Goal: Book appointment/travel/reservation

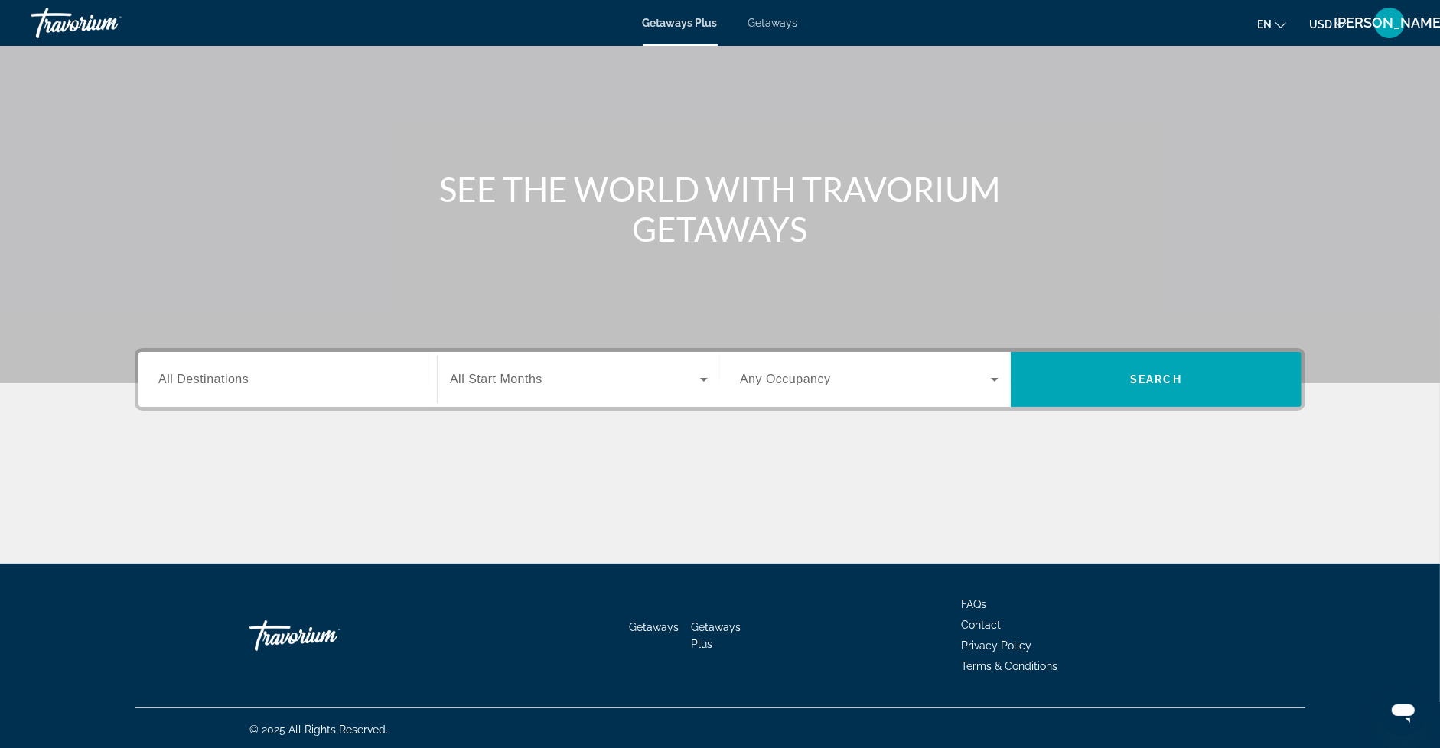
scroll to position [78, 0]
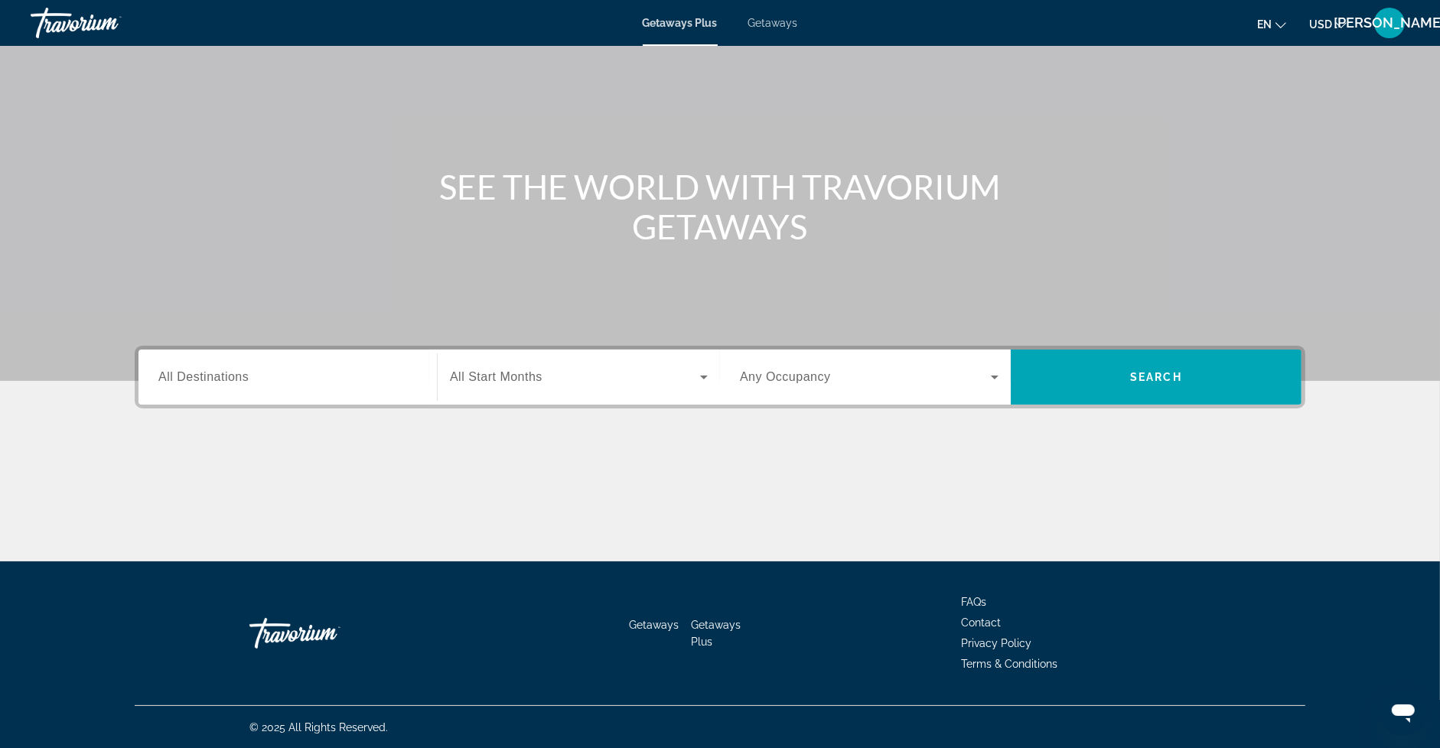
click at [230, 381] on span "All Destinations" at bounding box center [203, 376] width 90 height 13
click at [230, 381] on input "Destination All Destinations" at bounding box center [287, 378] width 259 height 18
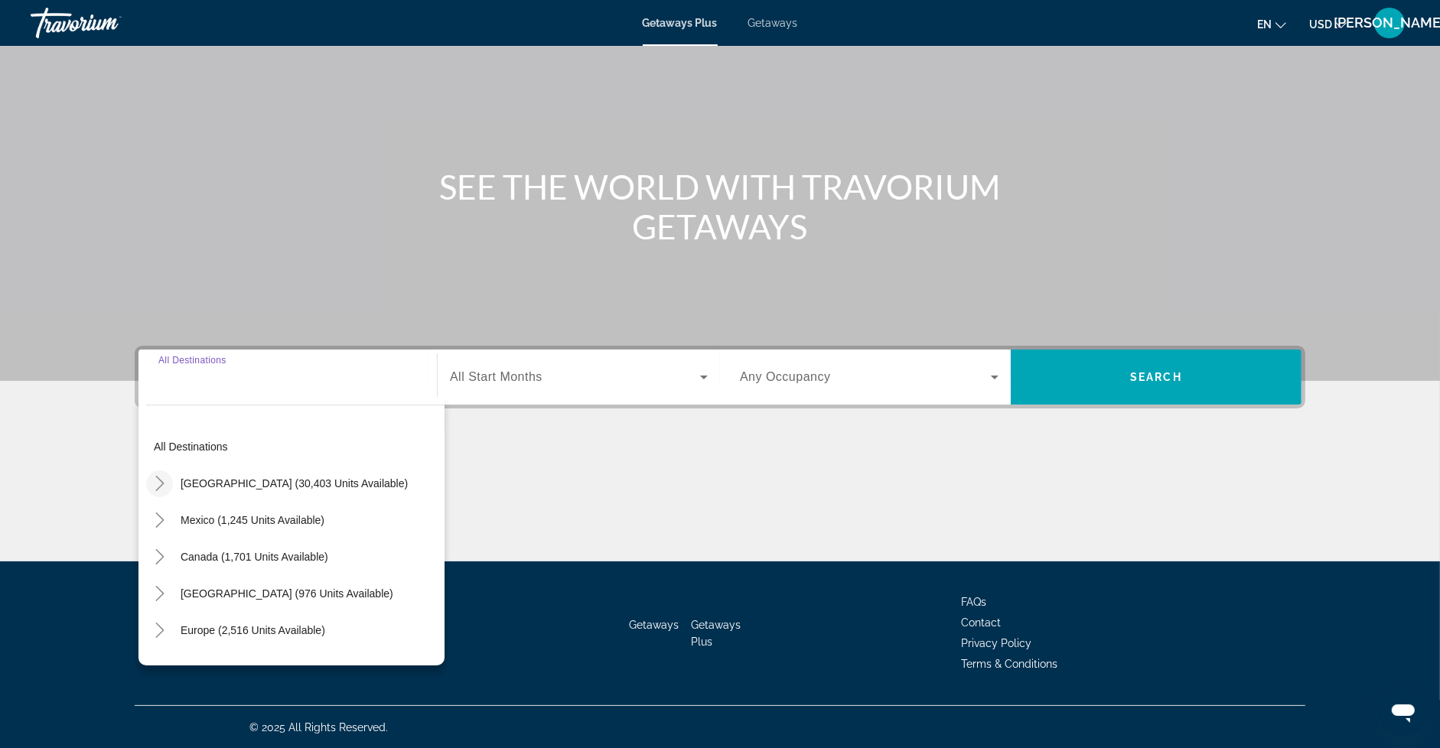
click at [160, 485] on icon "Toggle United States (30,403 units available)" at bounding box center [159, 483] width 8 height 15
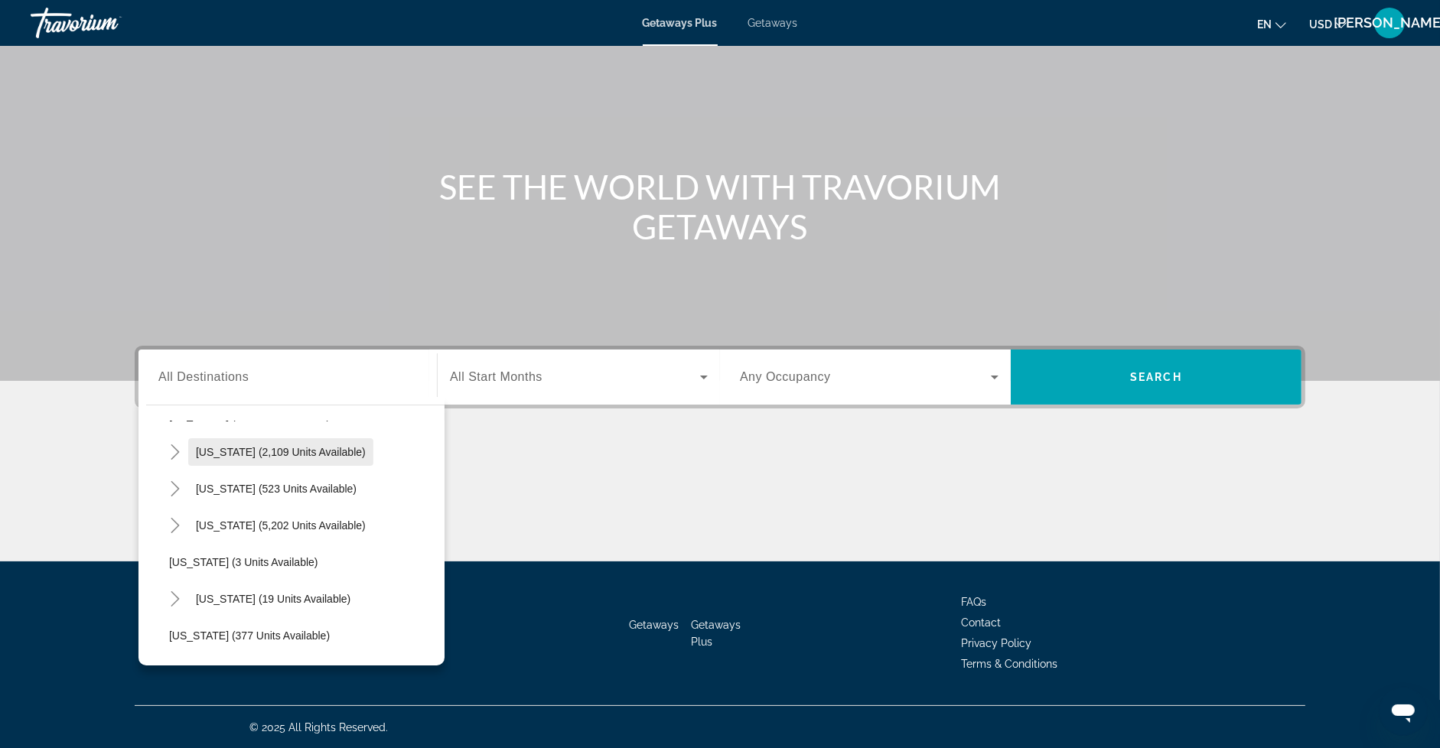
scroll to position [150, 0]
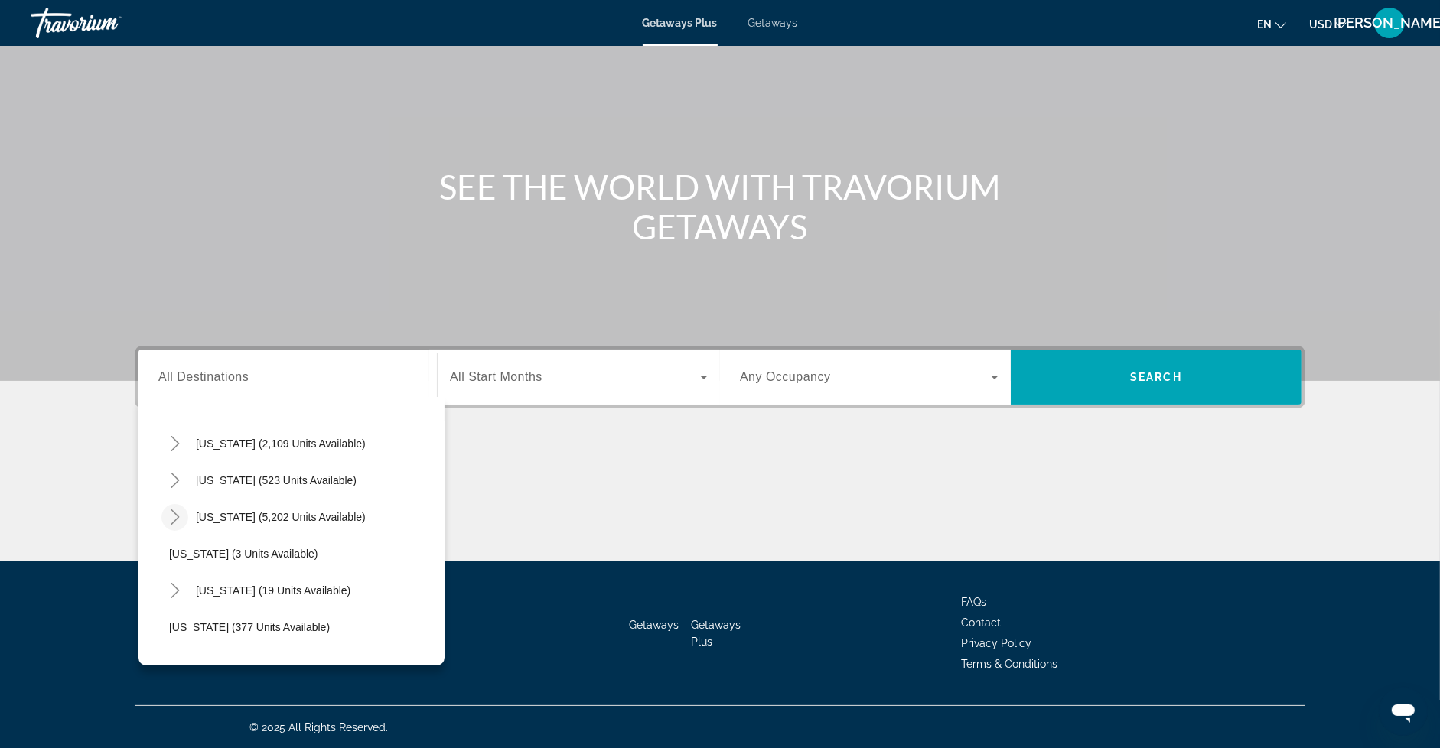
click at [179, 513] on icon "Toggle Florida (5,202 units available)" at bounding box center [175, 517] width 15 height 15
click at [239, 549] on span "[GEOGRAPHIC_DATA] (7,104 units available)" at bounding box center [294, 554] width 221 height 12
type input "**********"
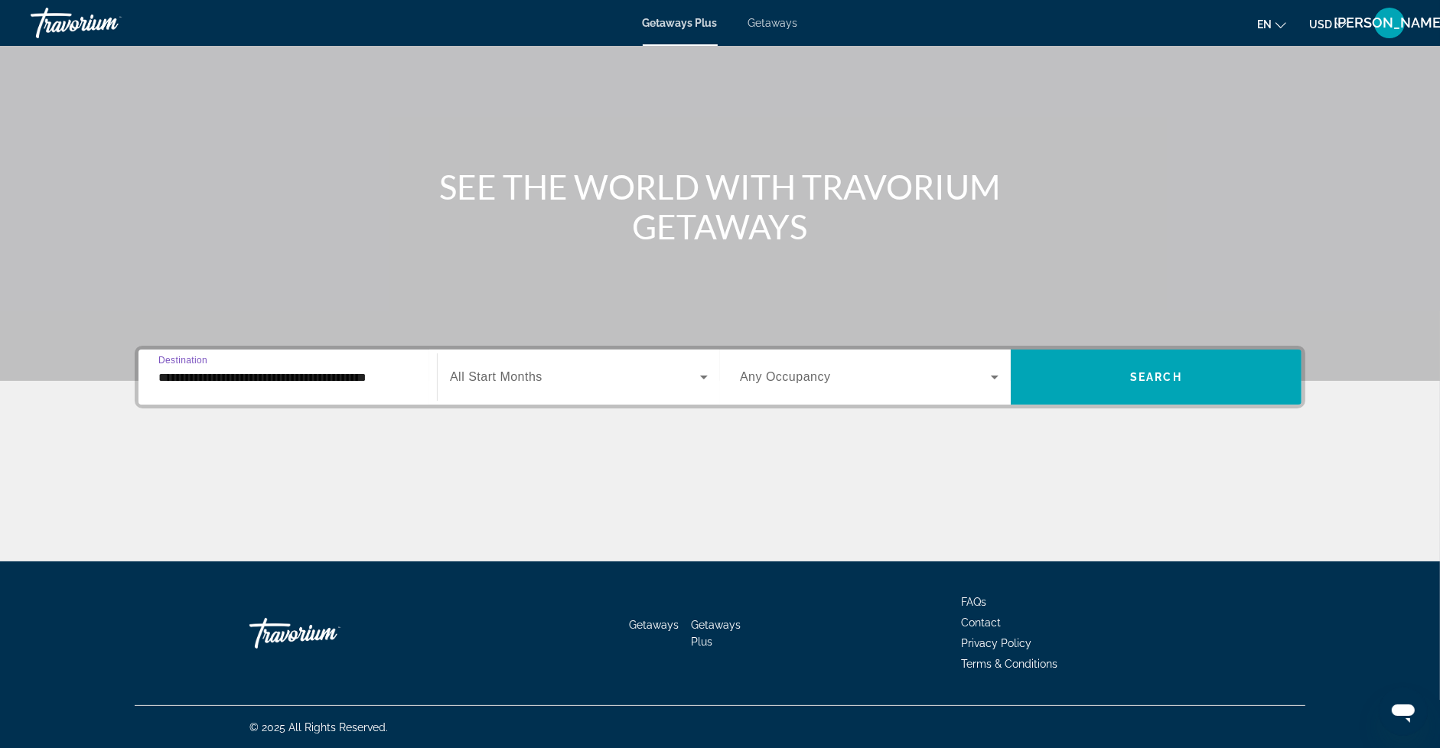
click at [541, 372] on span "All Start Months" at bounding box center [496, 376] width 93 height 13
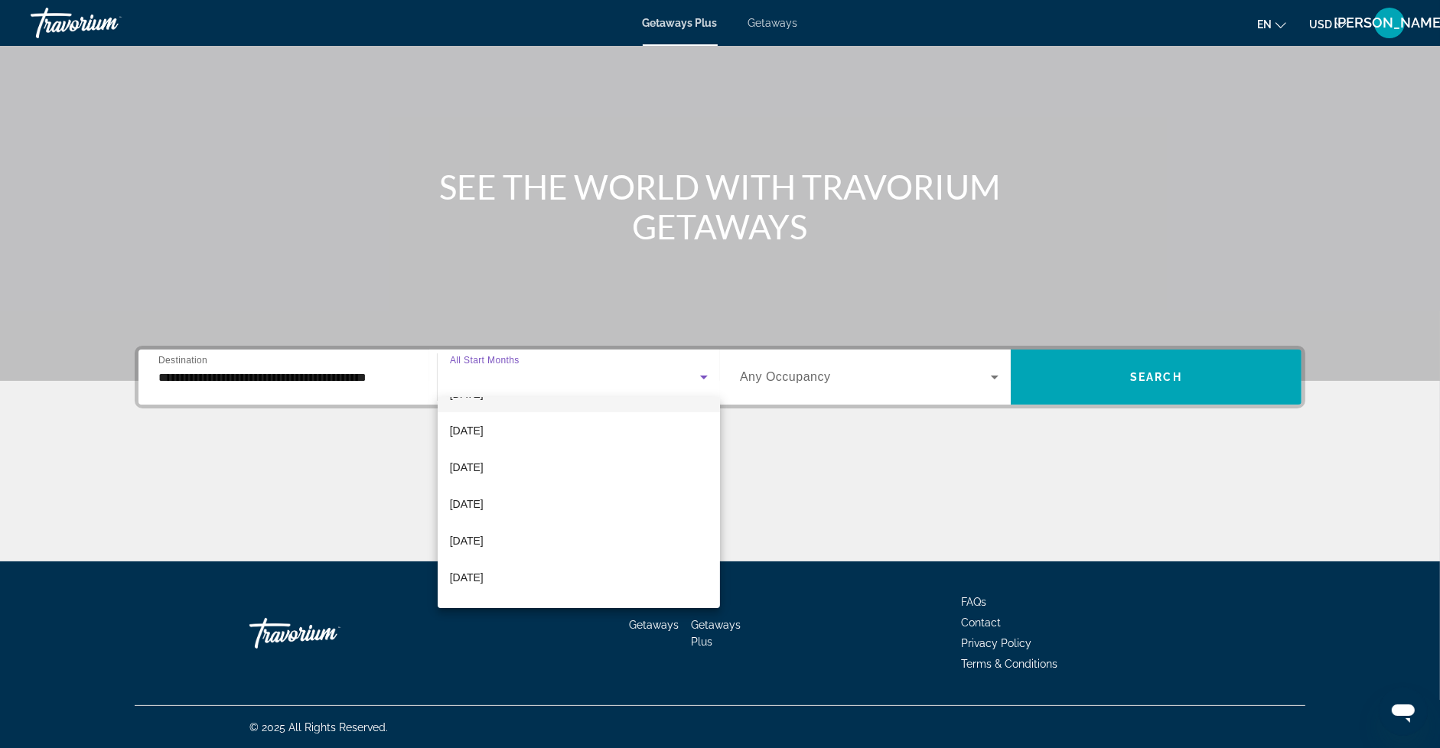
scroll to position [143, 0]
click at [522, 487] on mat-option "[DATE]" at bounding box center [579, 499] width 282 height 37
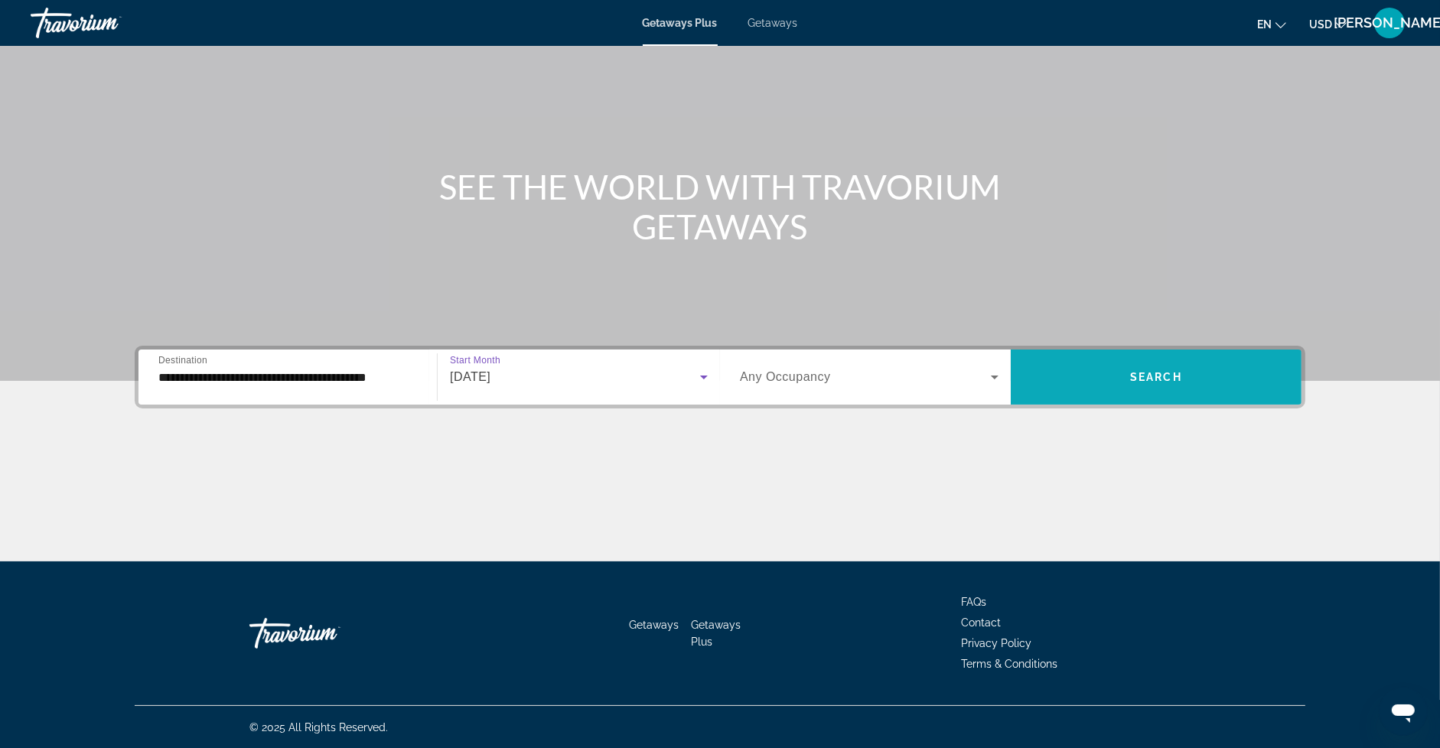
click at [1066, 386] on span "Search widget" at bounding box center [1156, 377] width 291 height 37
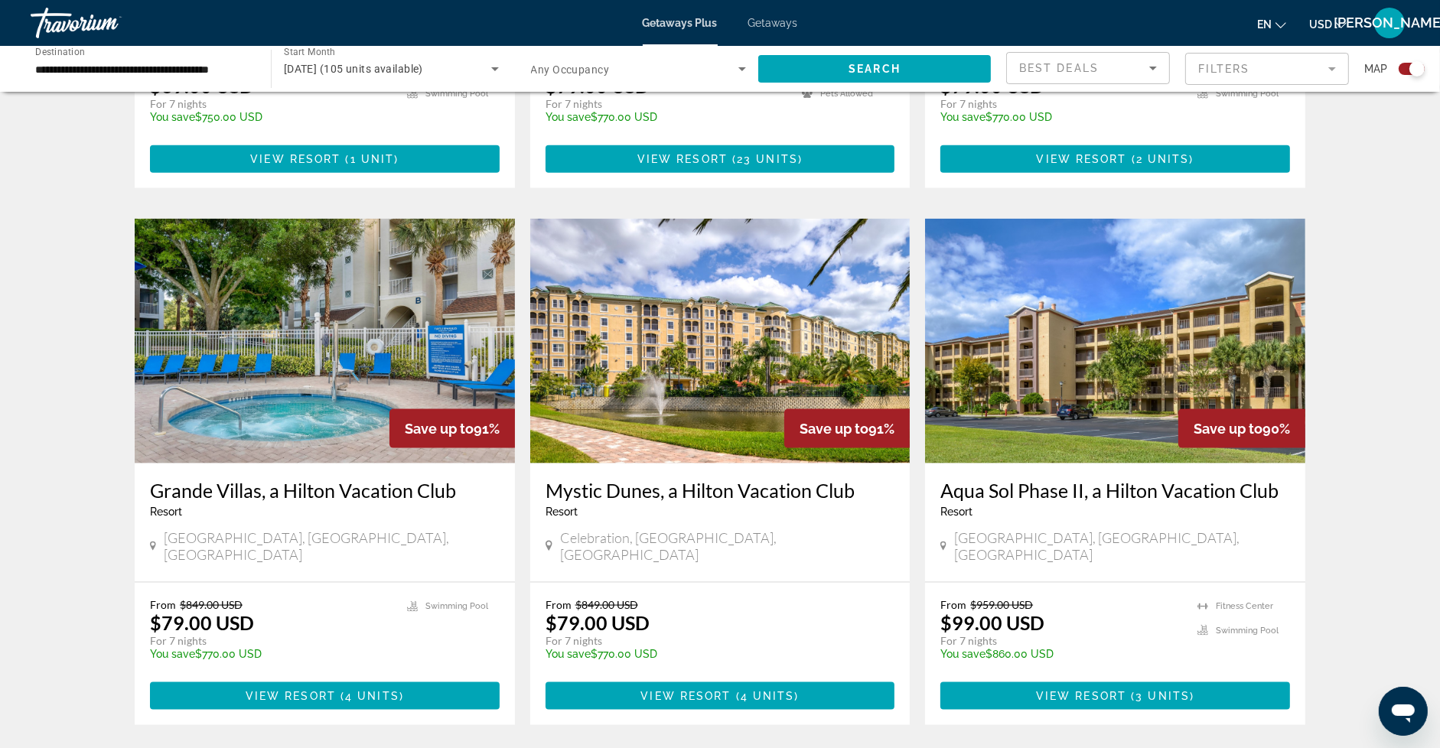
scroll to position [2246, 0]
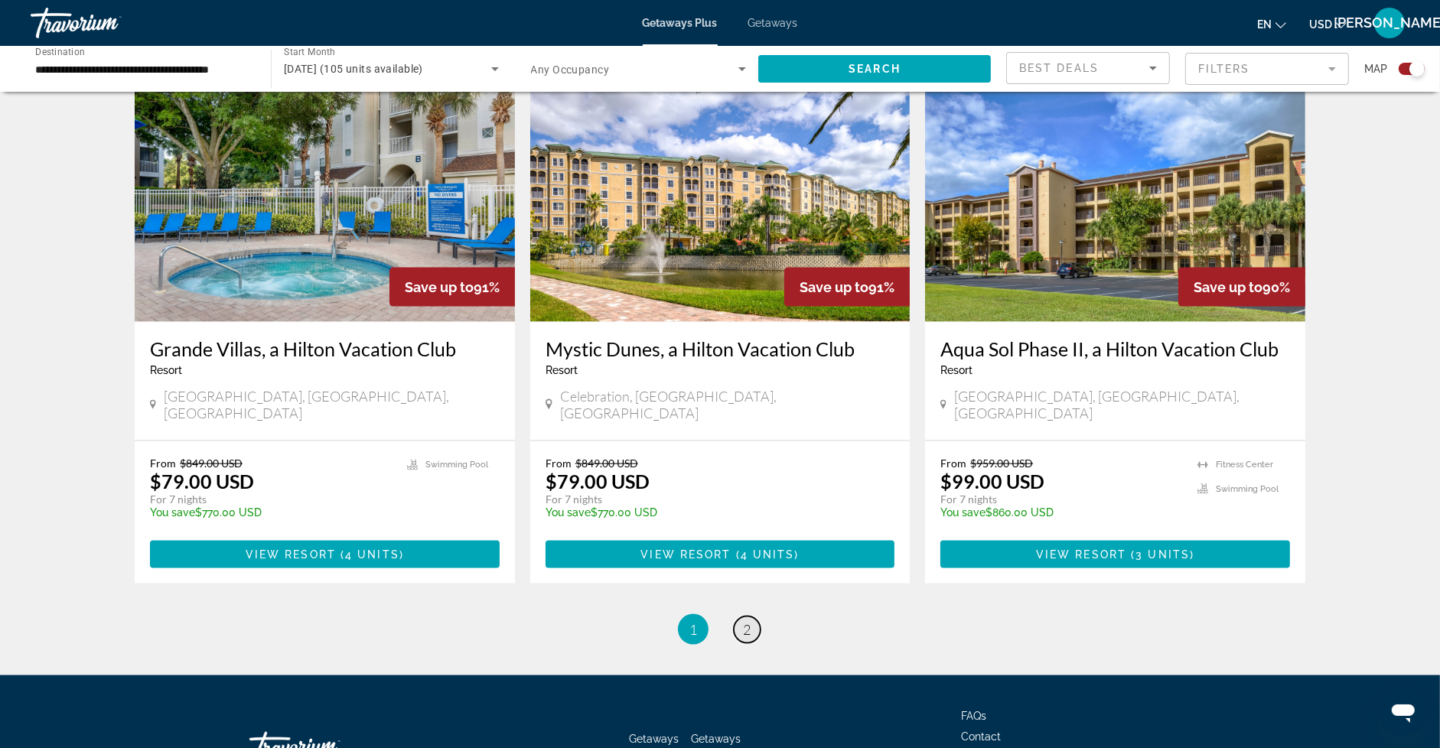
click at [751, 617] on link "page 2" at bounding box center [747, 630] width 27 height 27
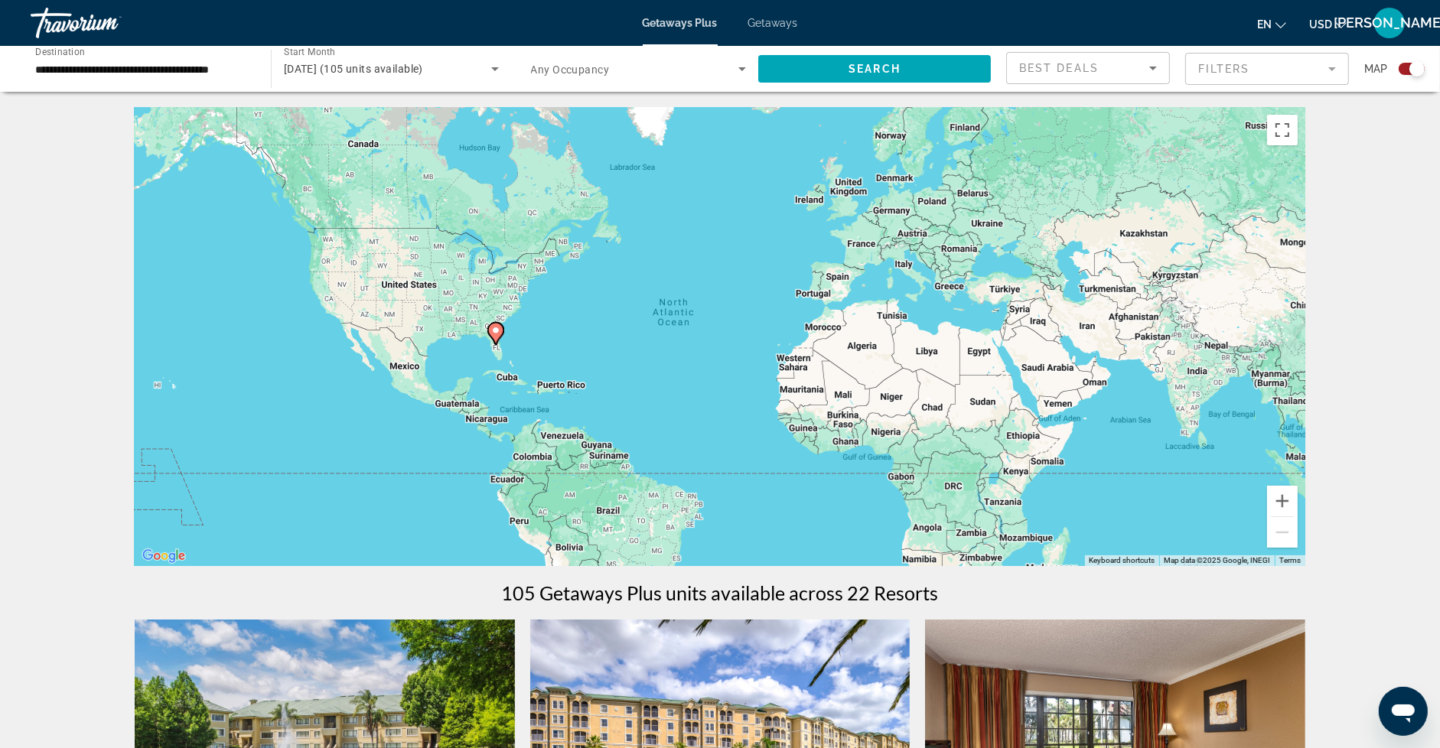
click at [751, 27] on span "Getaways" at bounding box center [773, 23] width 50 height 12
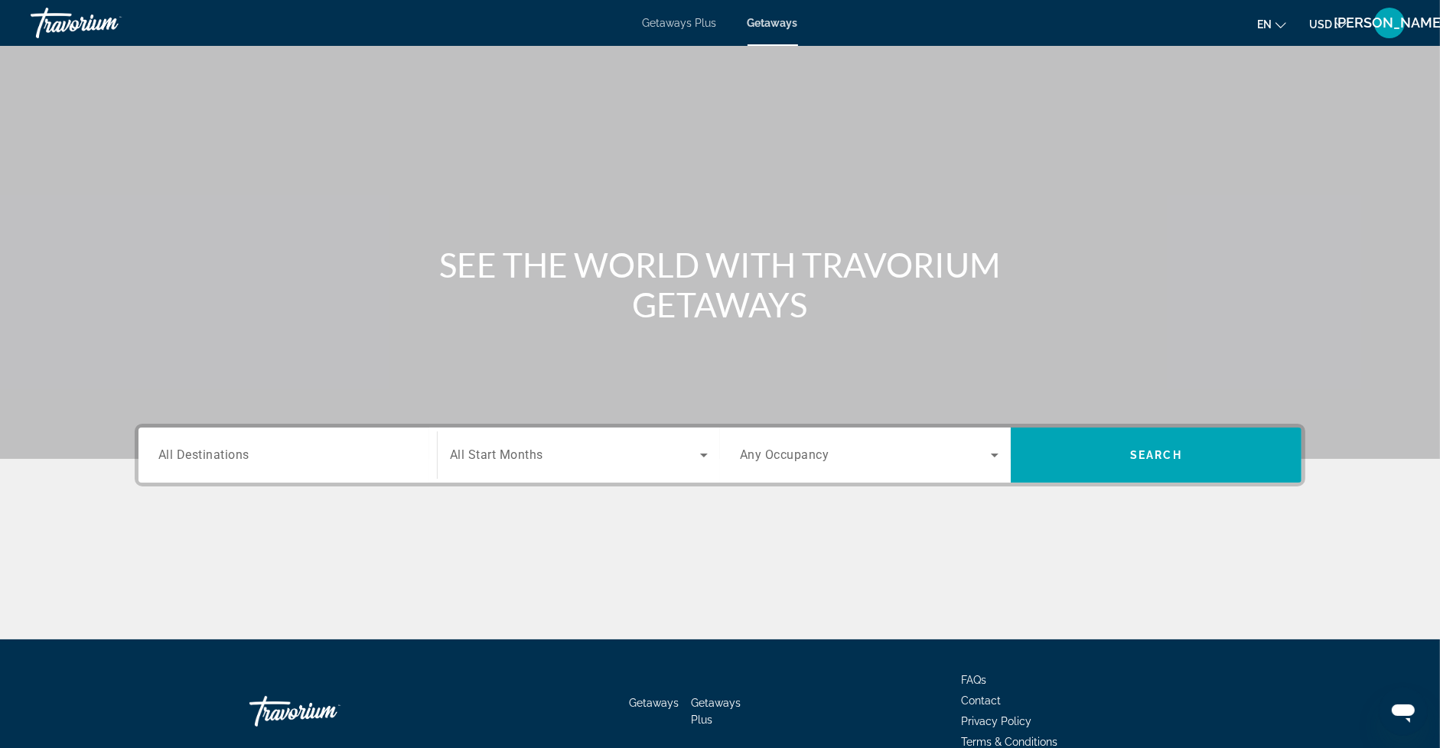
click at [220, 458] on span "All Destinations" at bounding box center [203, 455] width 91 height 15
click at [220, 458] on input "Destination All Destinations" at bounding box center [287, 456] width 259 height 18
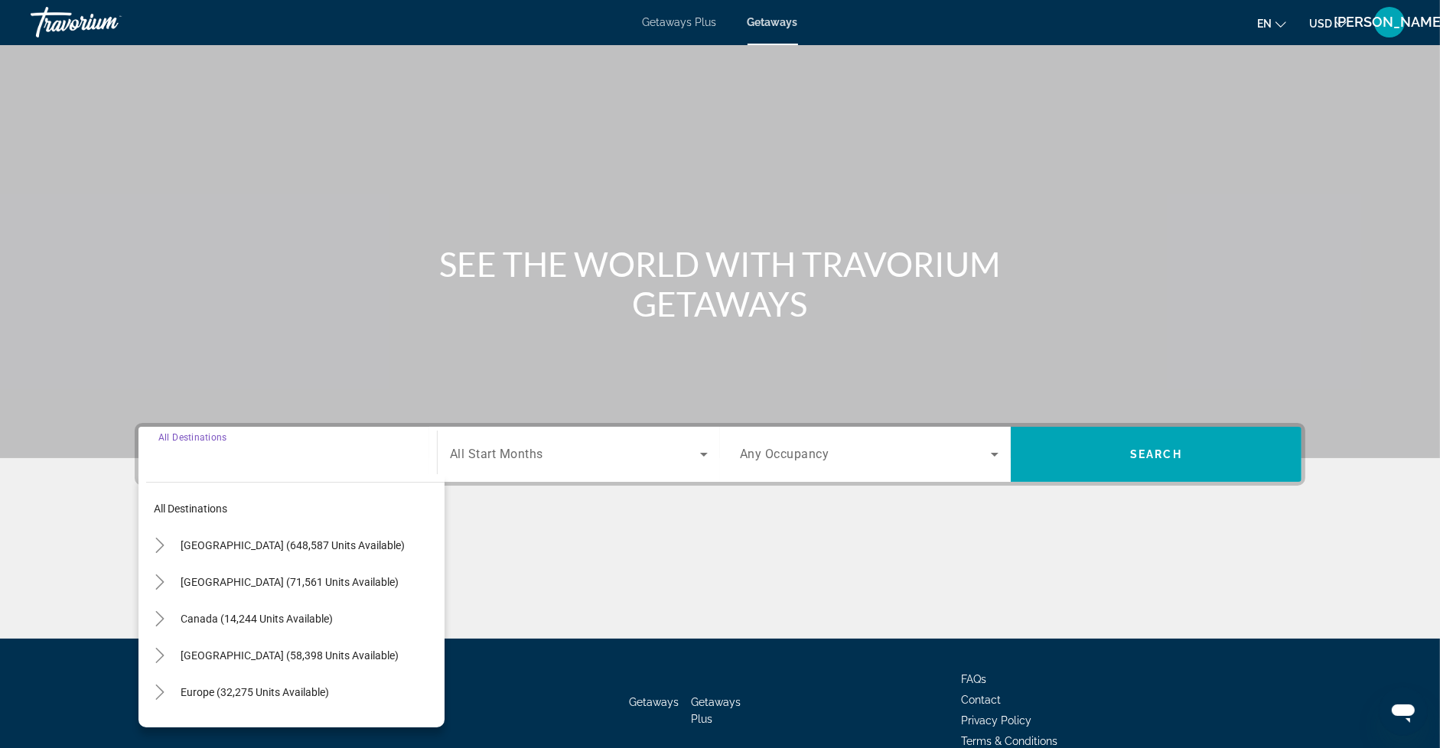
scroll to position [78, 0]
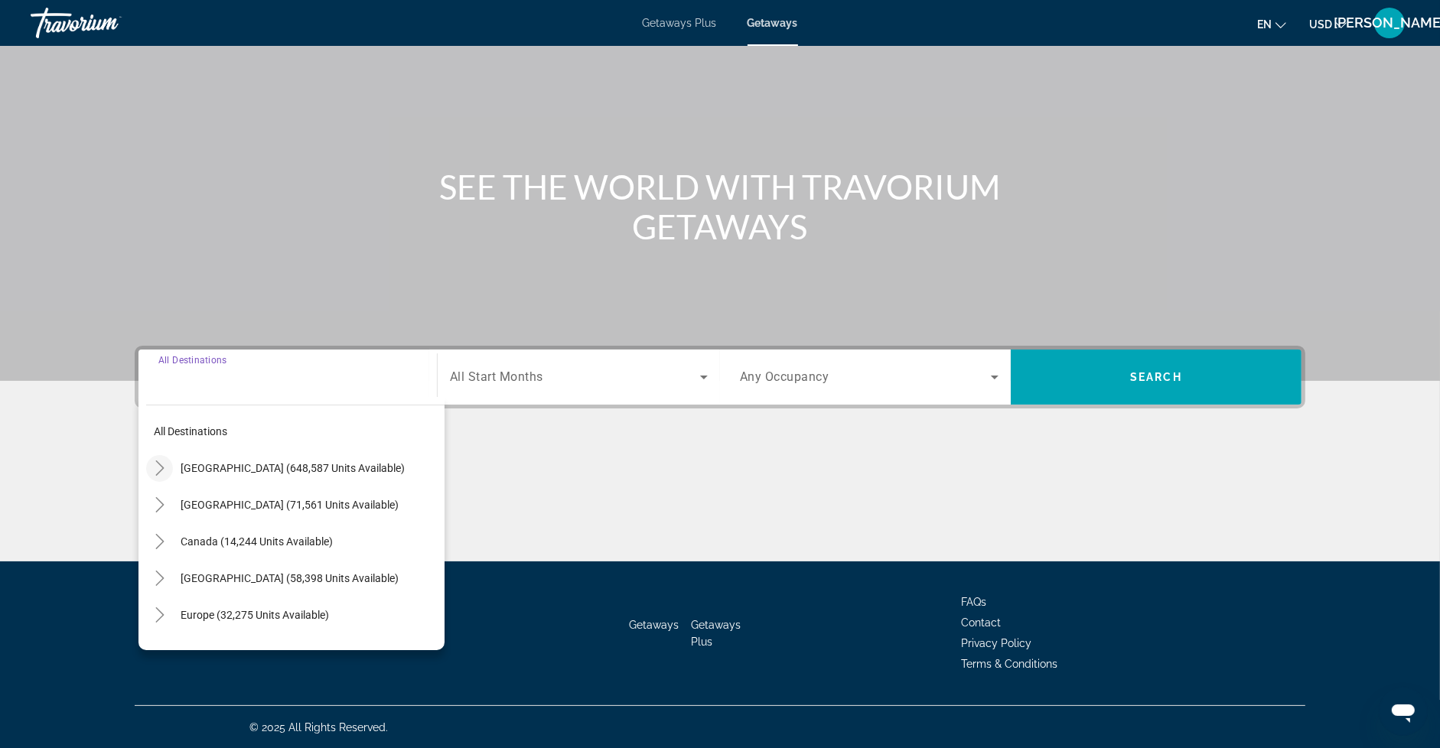
click at [162, 471] on icon "Toggle United States (648,587 units available)" at bounding box center [159, 468] width 15 height 15
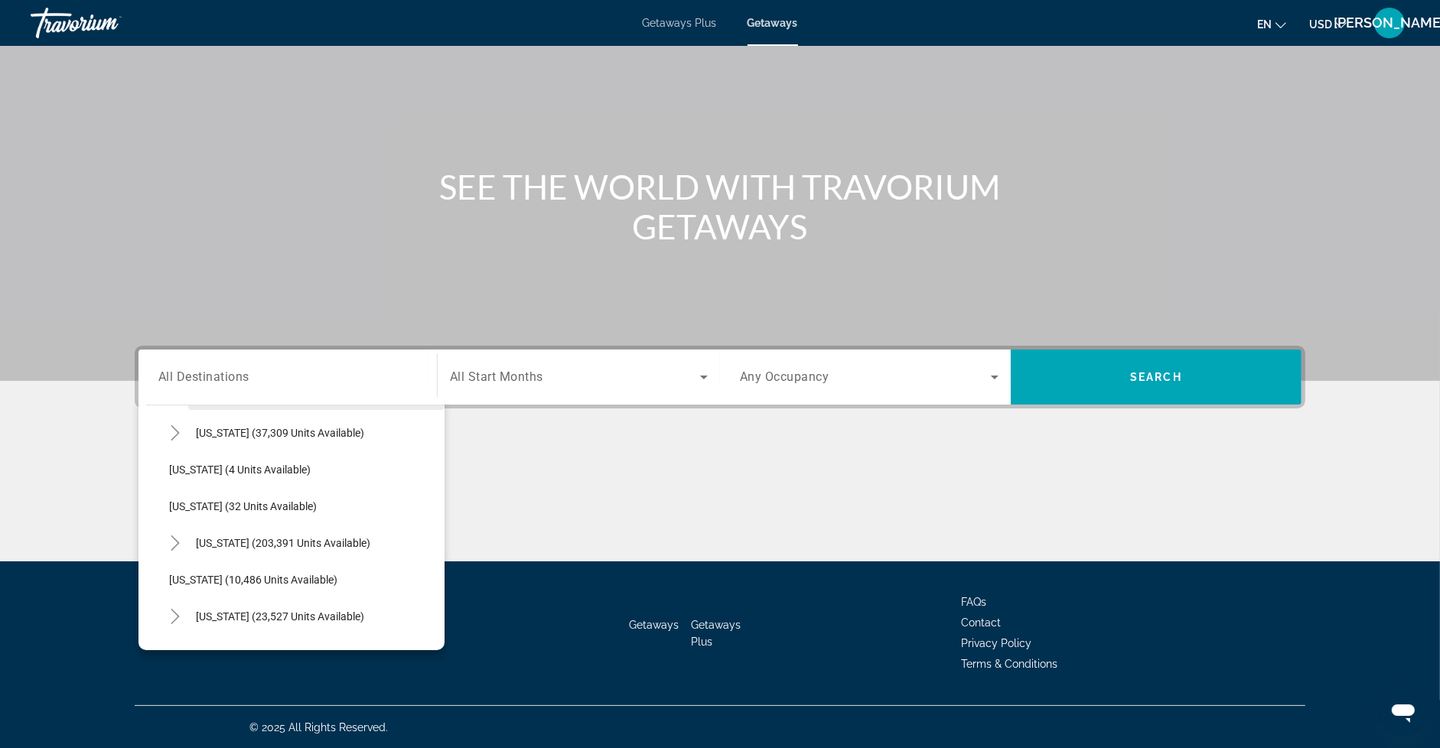
scroll to position [184, 0]
click at [174, 537] on icon "Toggle Florida (203,391 units available)" at bounding box center [175, 540] width 15 height 15
click at [226, 569] on span "Search widget" at bounding box center [311, 577] width 268 height 37
type input "**********"
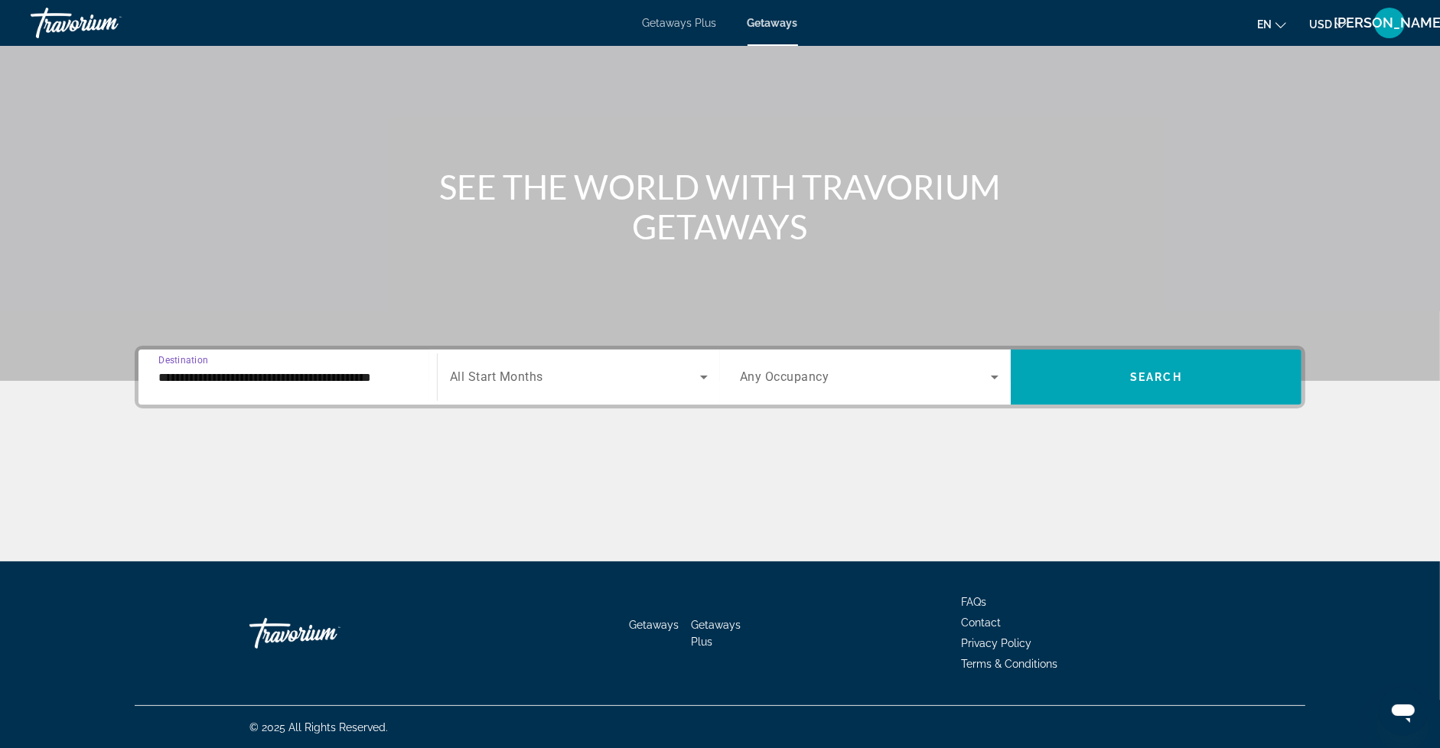
click at [509, 388] on div "Search widget" at bounding box center [579, 377] width 258 height 43
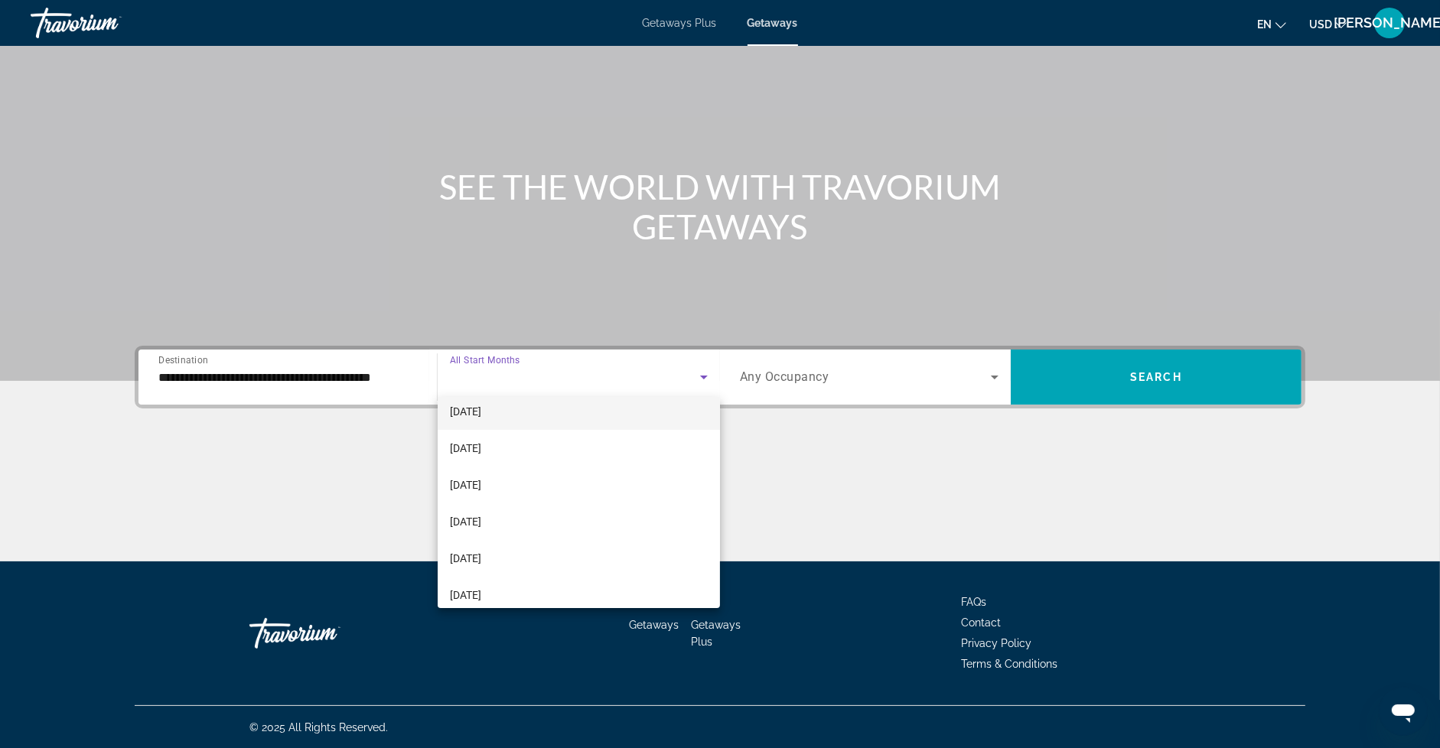
scroll to position [126, 0]
click at [529, 504] on mat-option "[DATE]" at bounding box center [579, 516] width 282 height 37
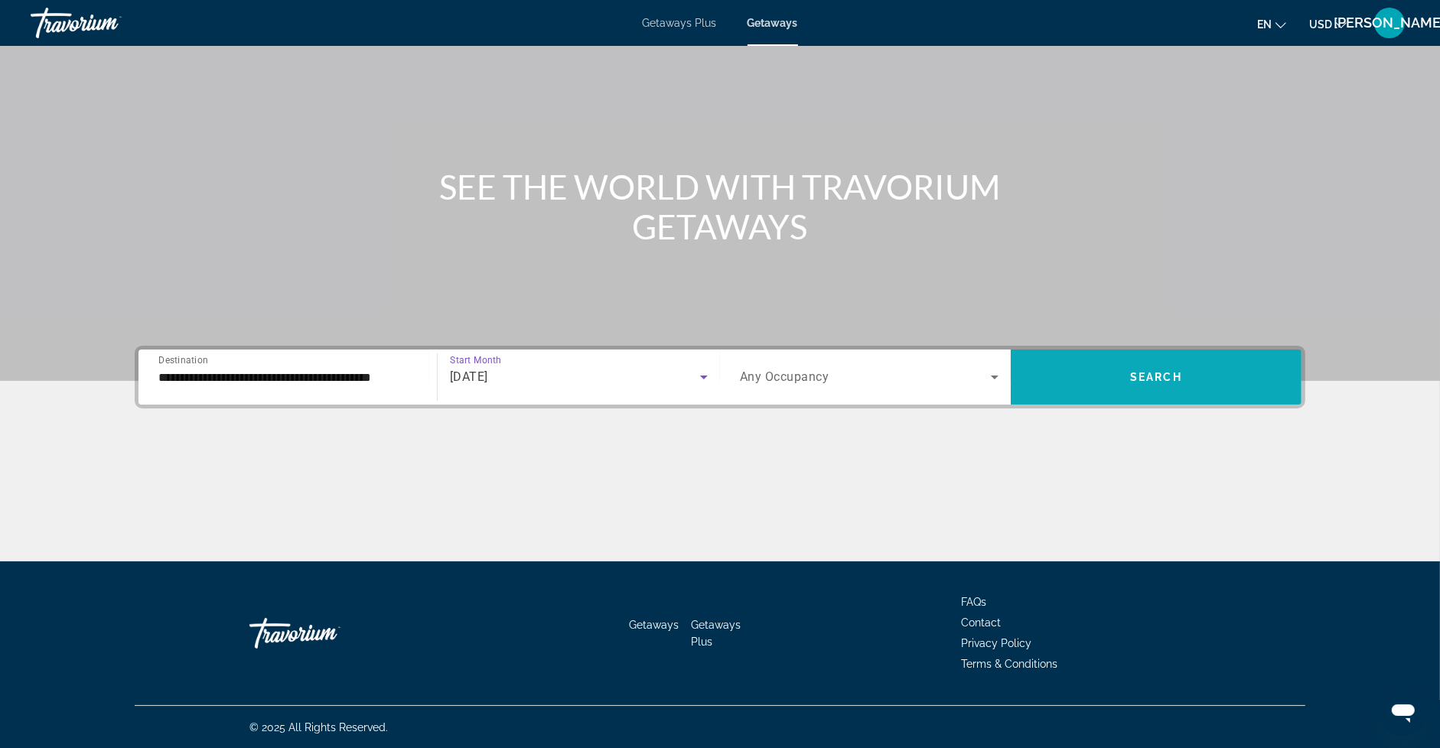
click at [1120, 382] on span "Search widget" at bounding box center [1156, 377] width 291 height 37
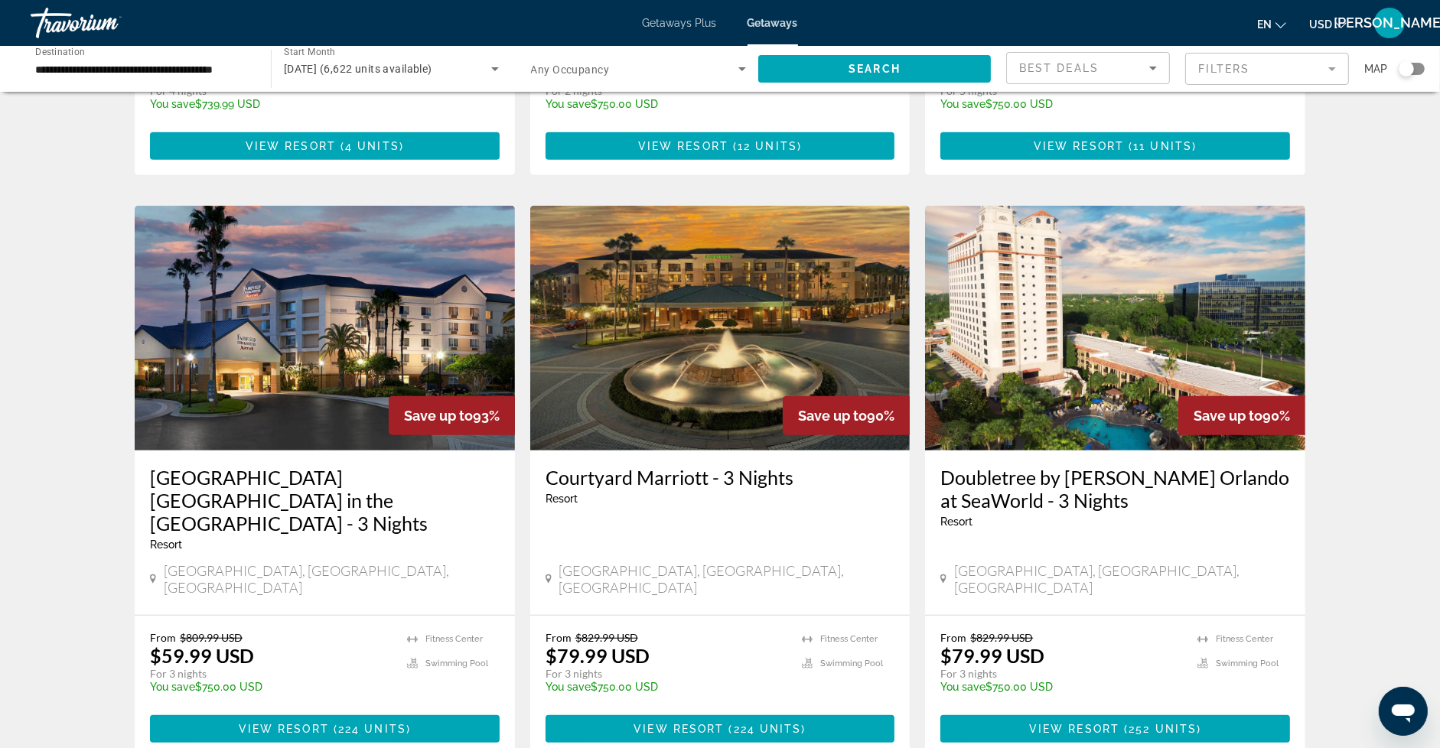
scroll to position [1058, 0]
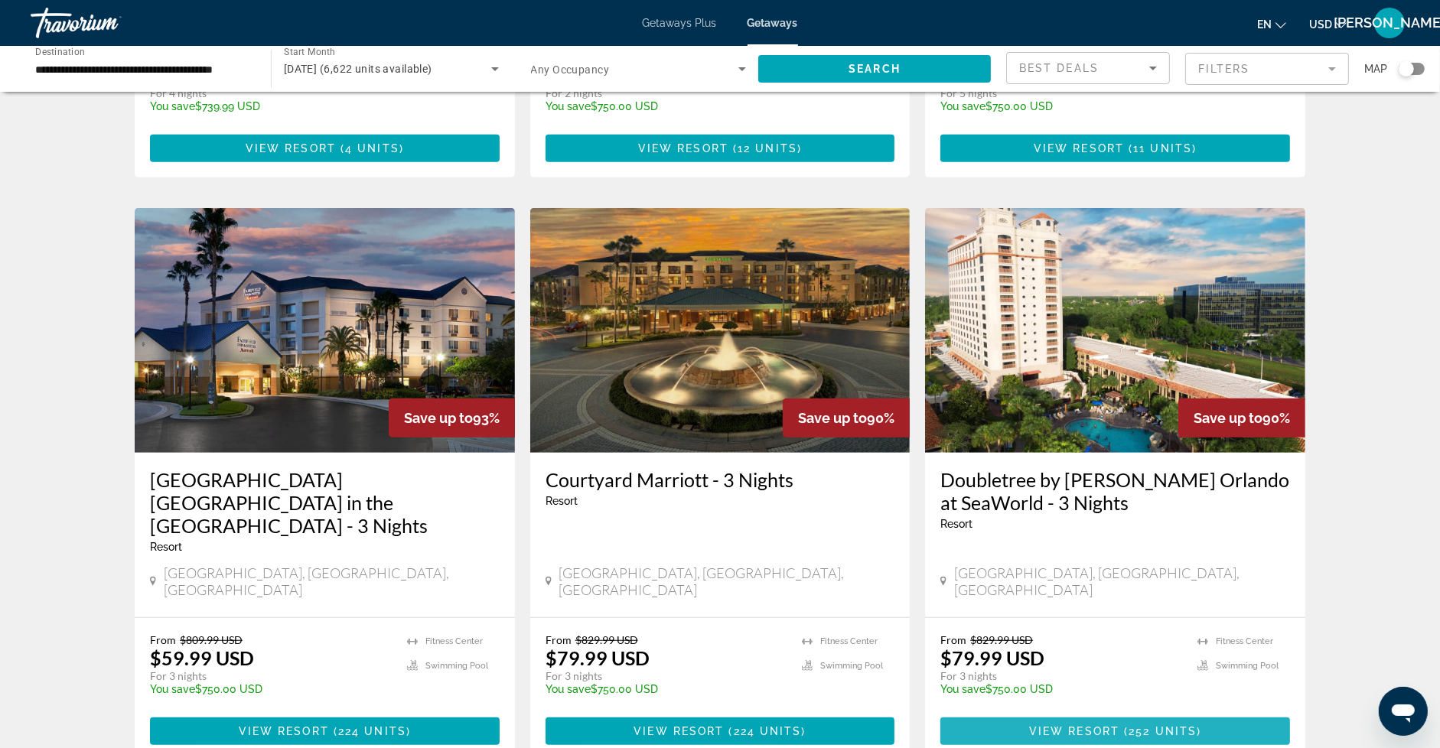
click at [1121, 725] on span "Main content" at bounding box center [1122, 731] width 5 height 12
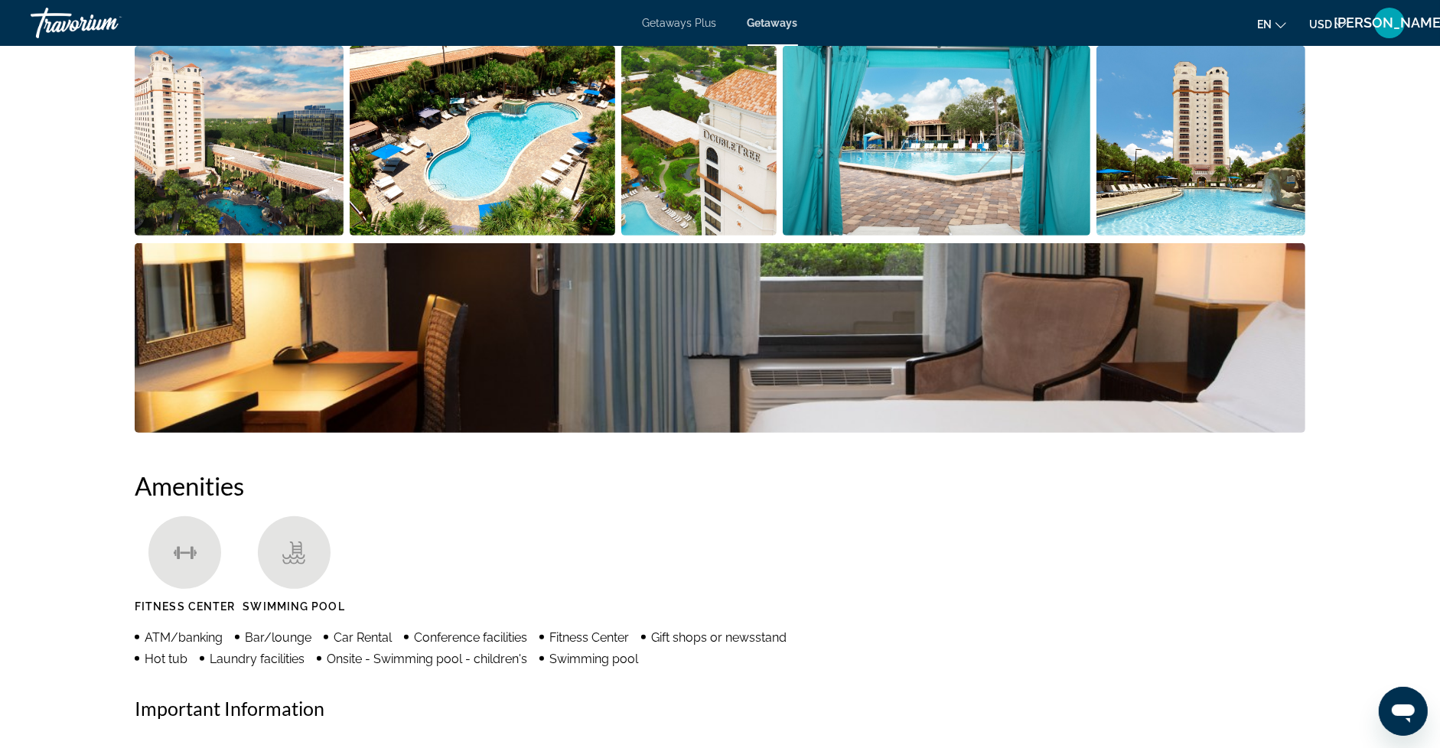
scroll to position [777, 0]
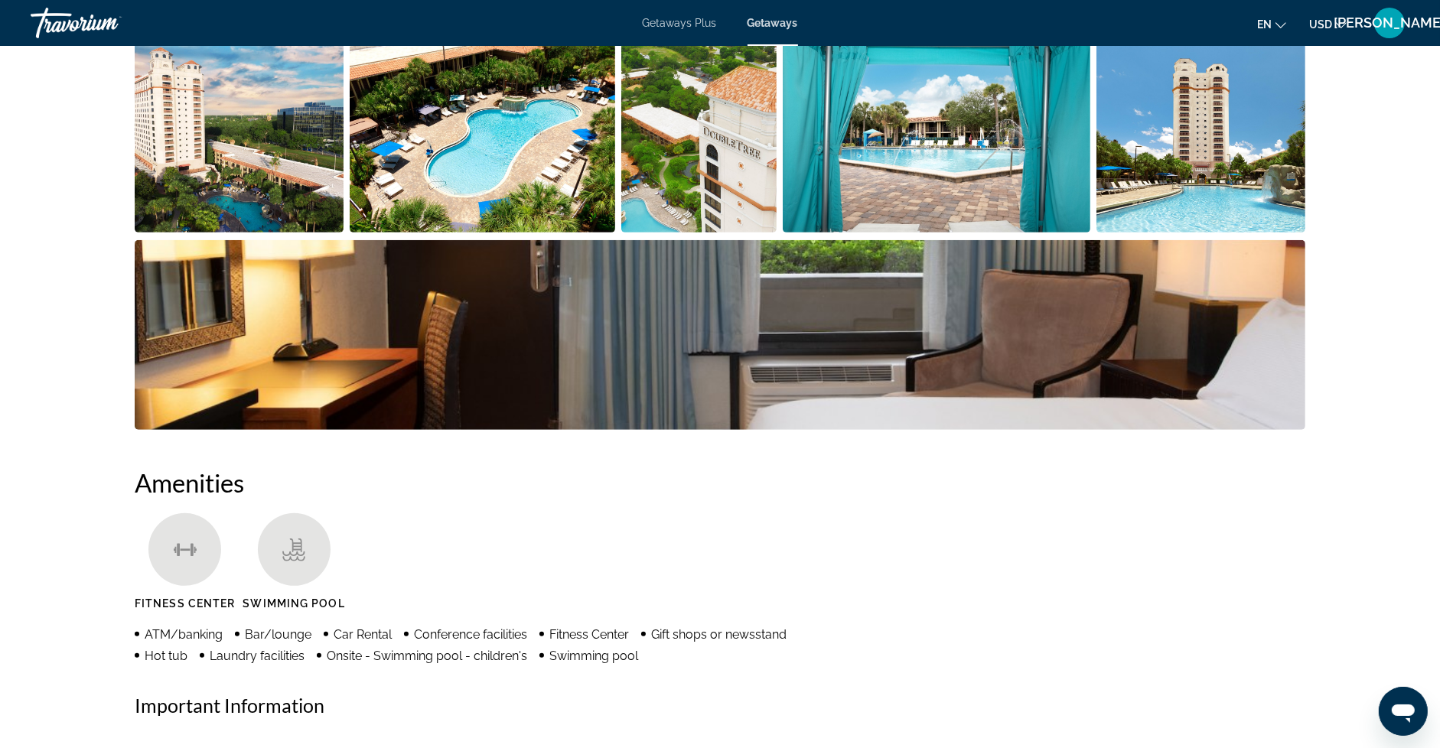
click at [265, 139] on img "Open full-screen image slider" at bounding box center [239, 138] width 209 height 190
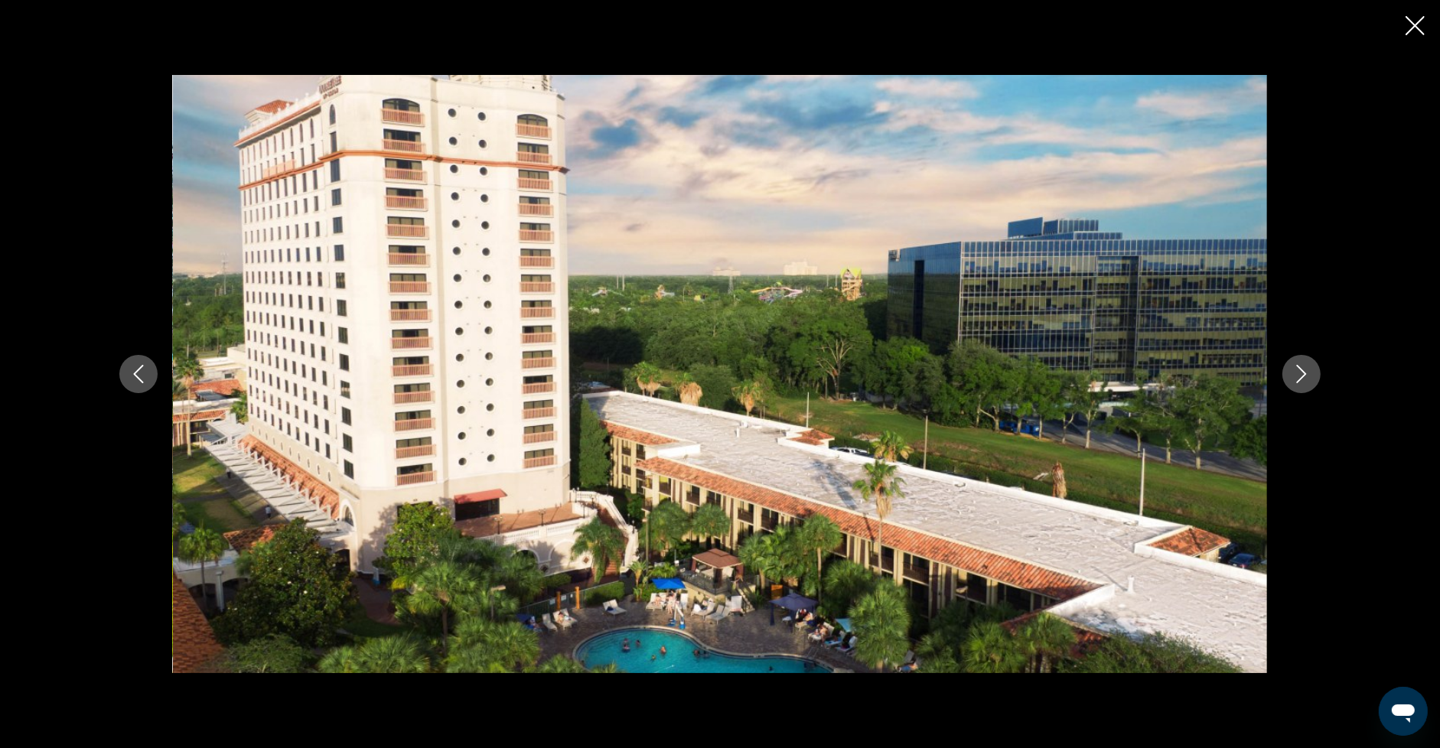
click at [1309, 374] on icon "Next image" at bounding box center [1301, 374] width 18 height 18
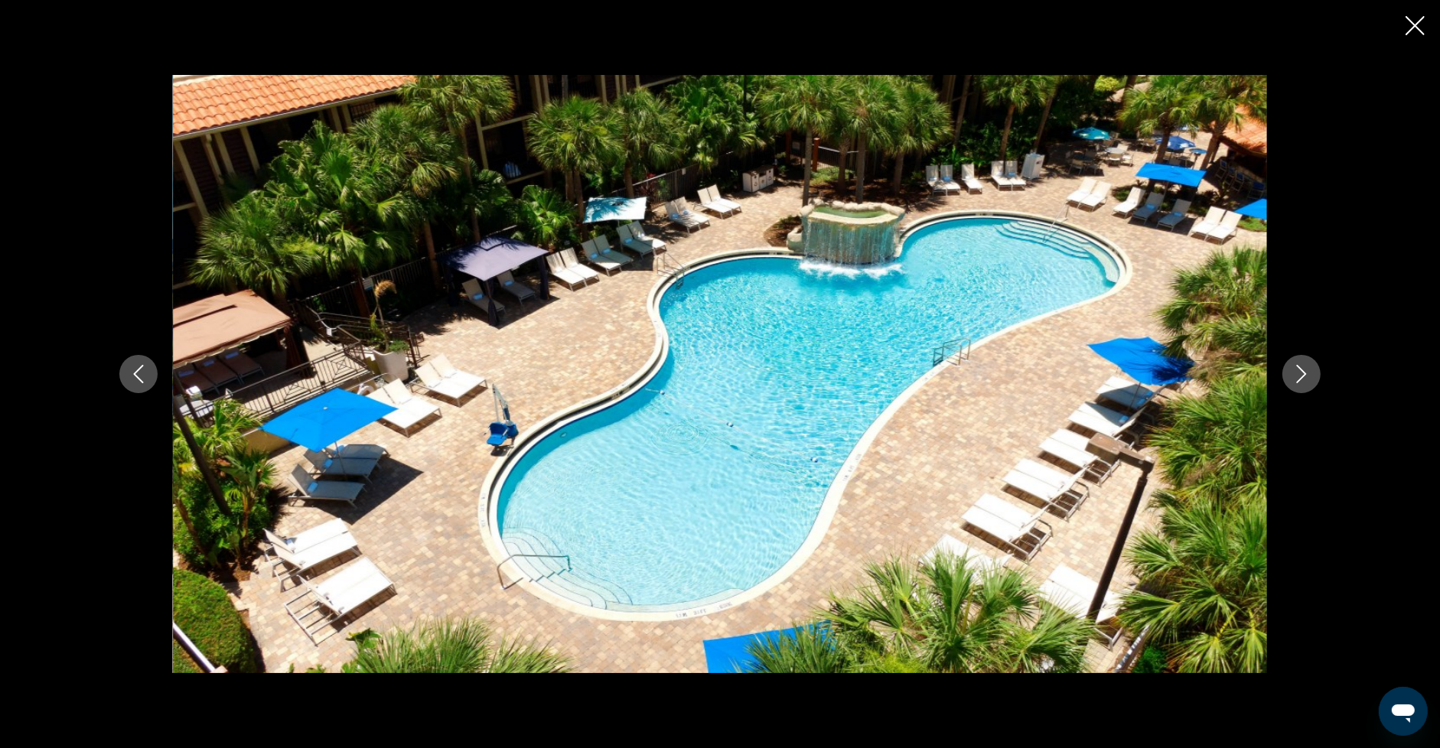
click at [1309, 374] on icon "Next image" at bounding box center [1301, 374] width 18 height 18
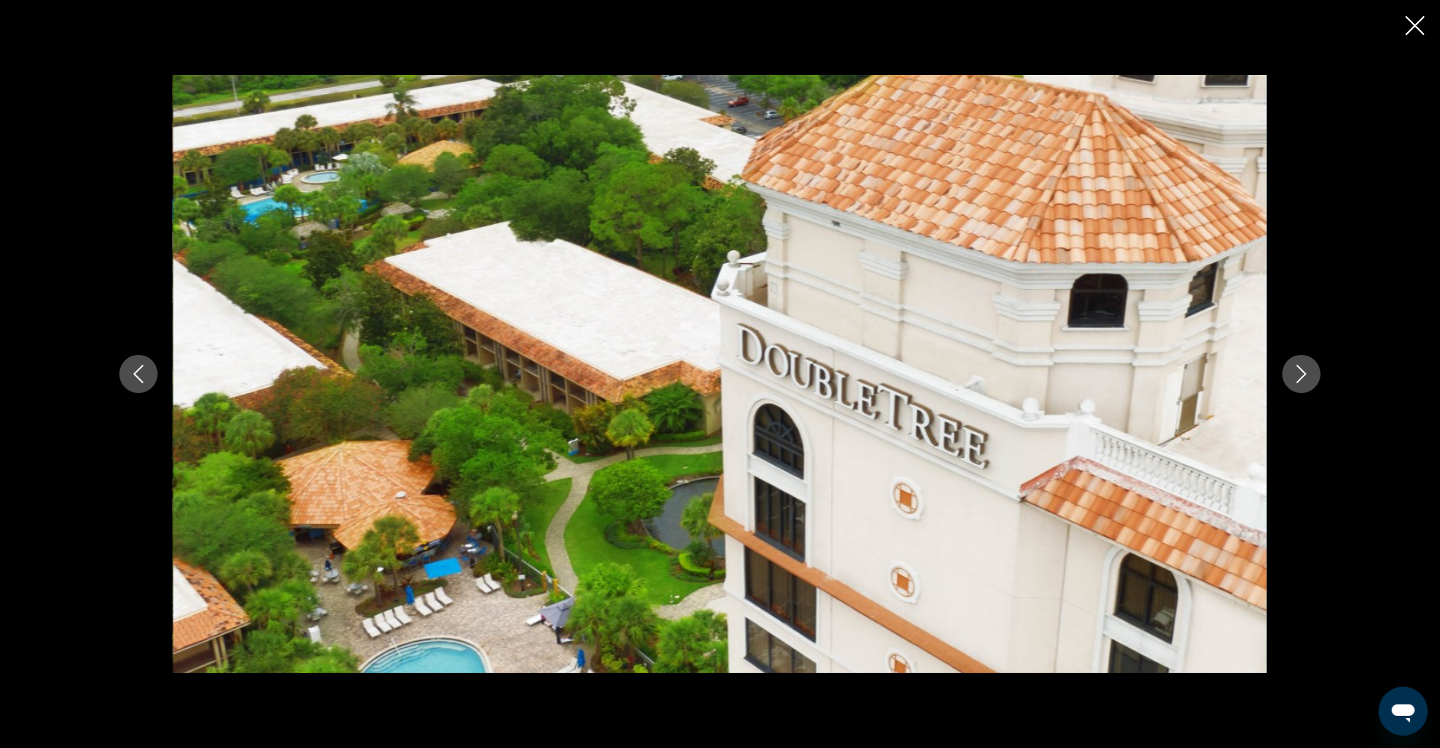
click at [1309, 374] on icon "Next image" at bounding box center [1301, 374] width 18 height 18
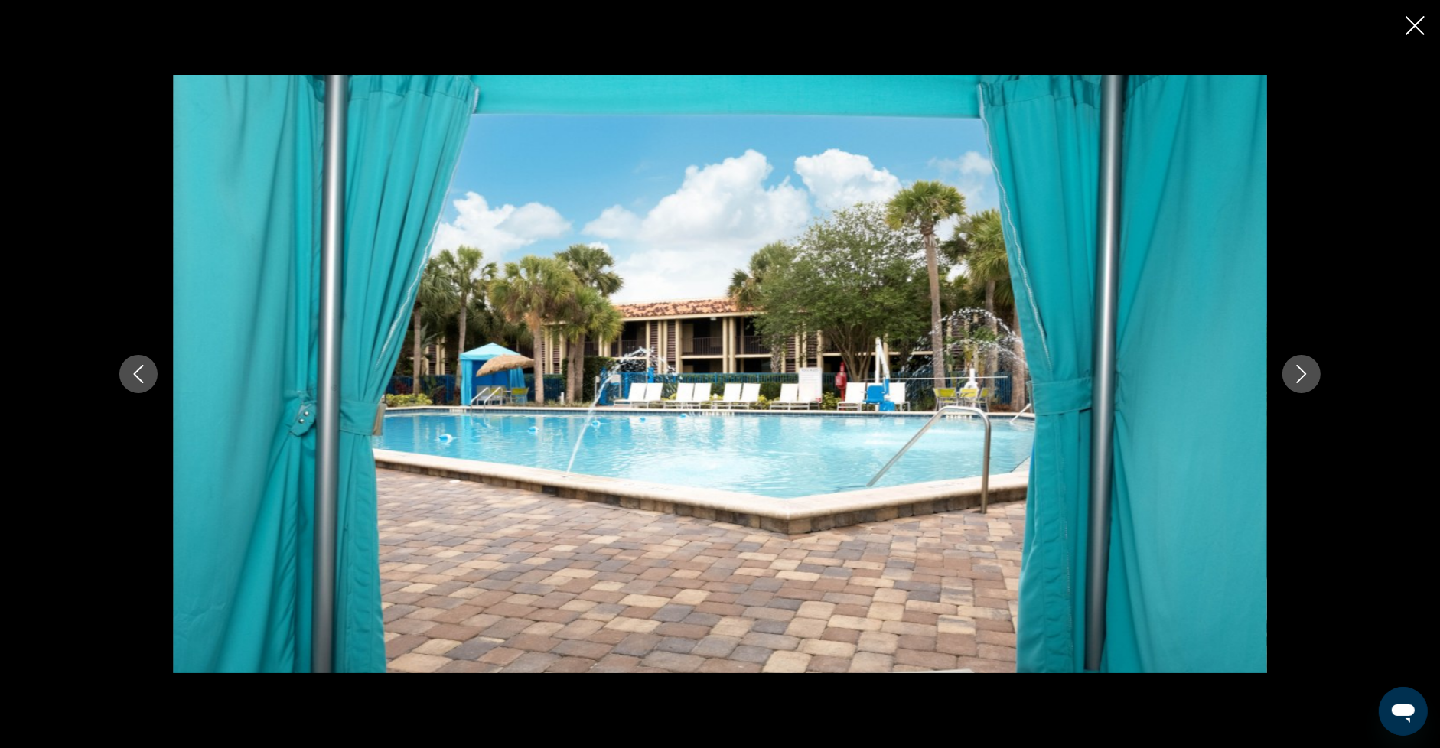
click at [1309, 374] on icon "Next image" at bounding box center [1301, 374] width 18 height 18
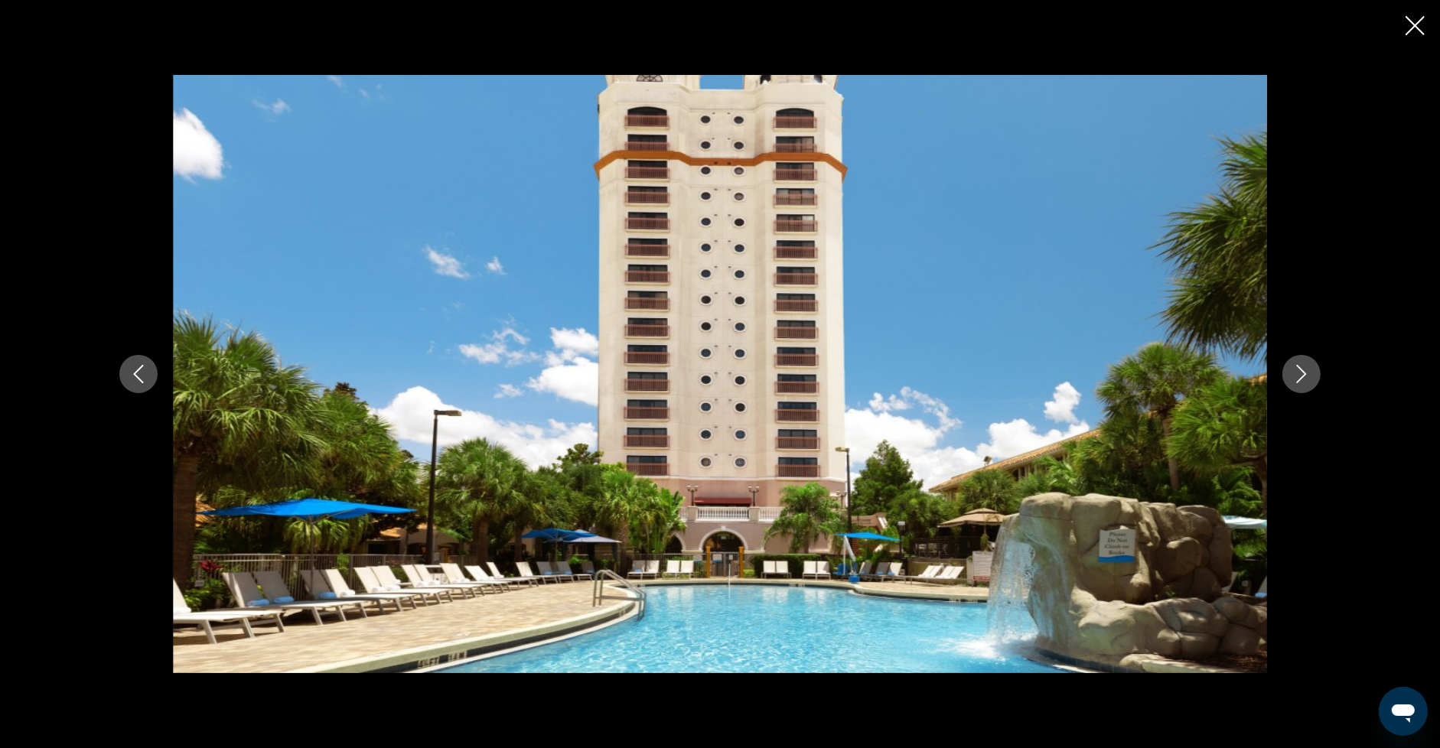
click at [1308, 373] on icon "Next image" at bounding box center [1301, 374] width 18 height 18
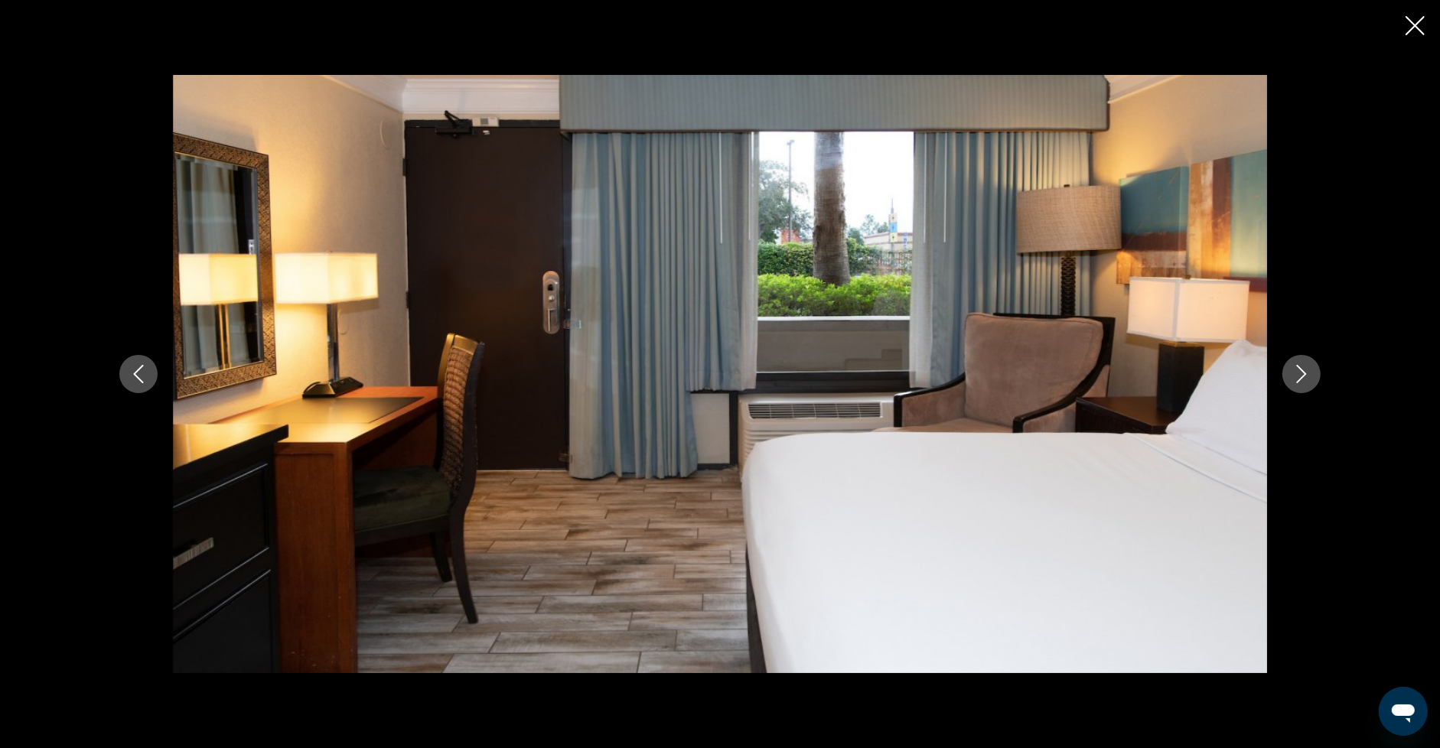
click at [1308, 373] on icon "Next image" at bounding box center [1301, 374] width 18 height 18
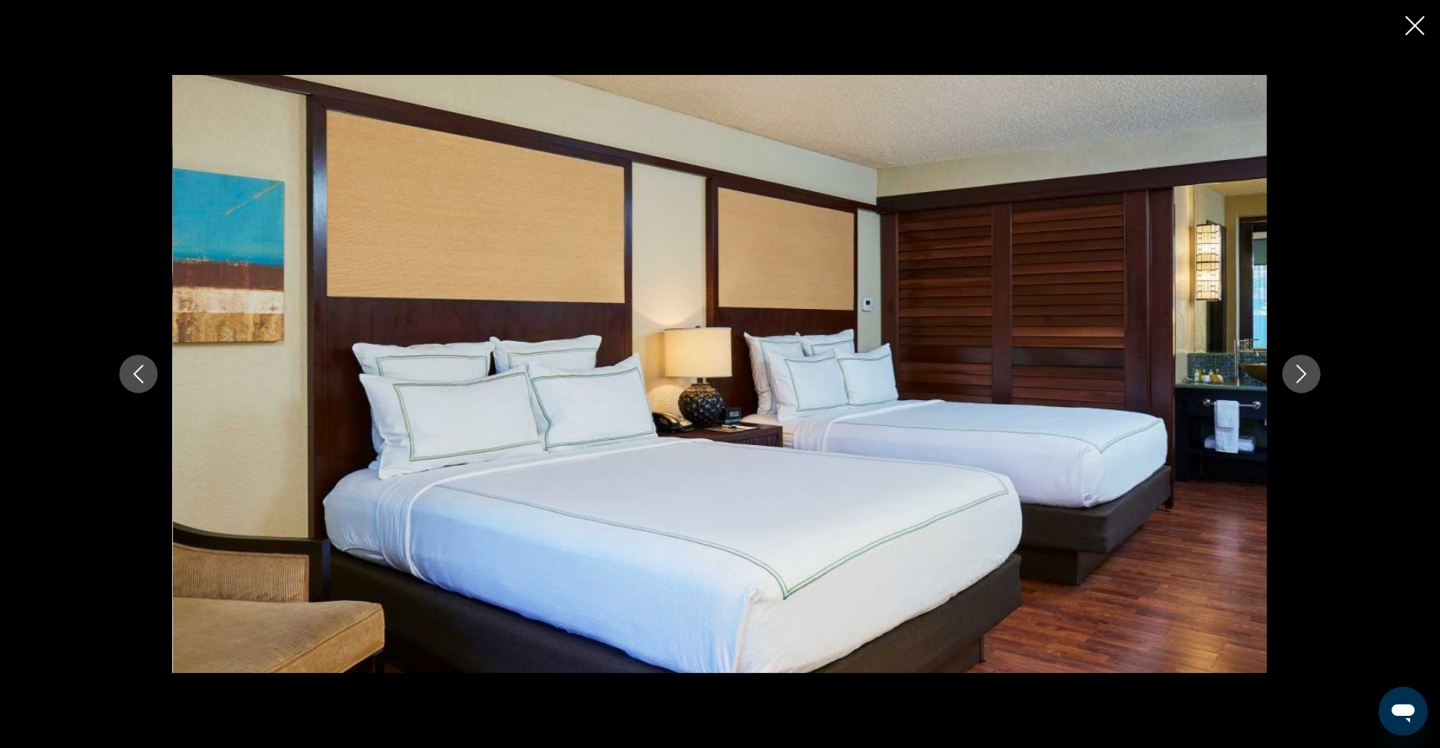
click at [1308, 373] on icon "Next image" at bounding box center [1301, 374] width 18 height 18
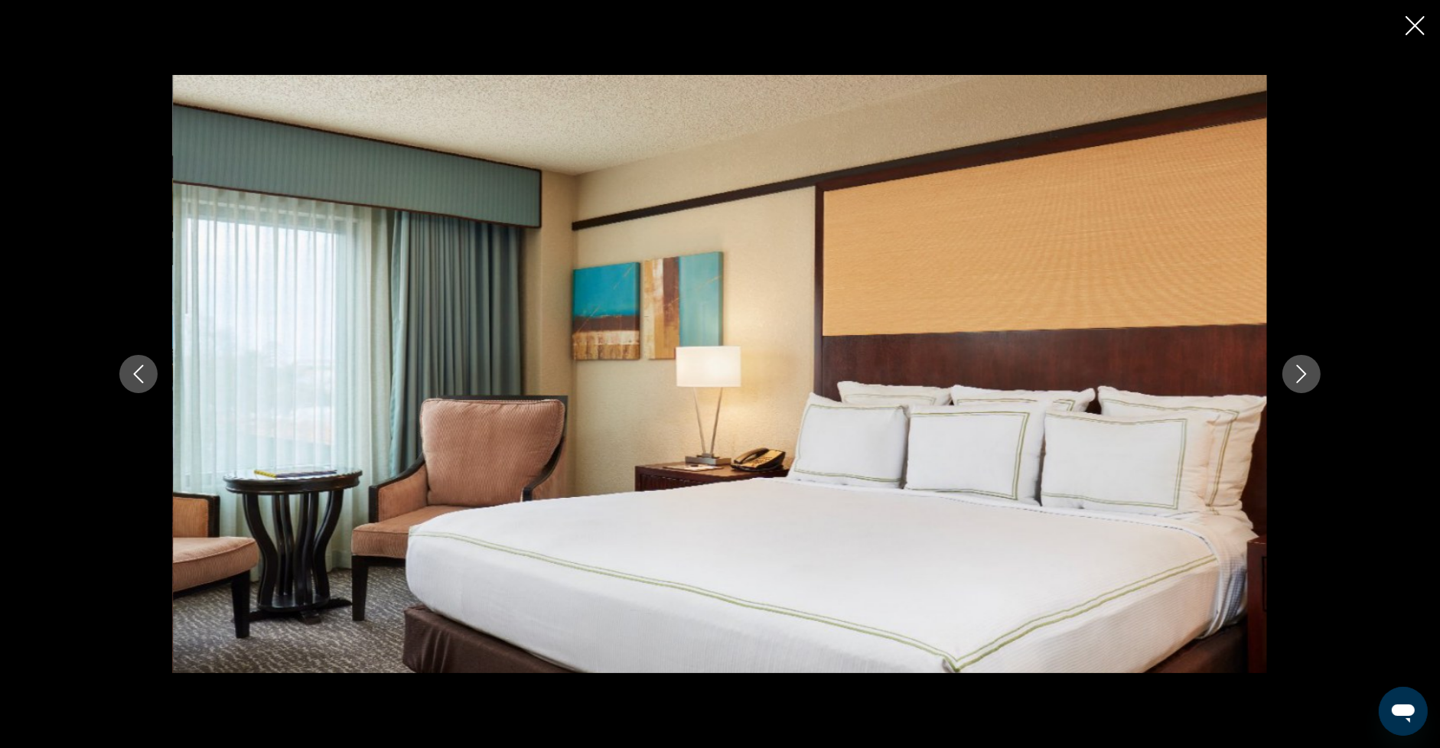
click at [1308, 373] on icon "Next image" at bounding box center [1301, 374] width 18 height 18
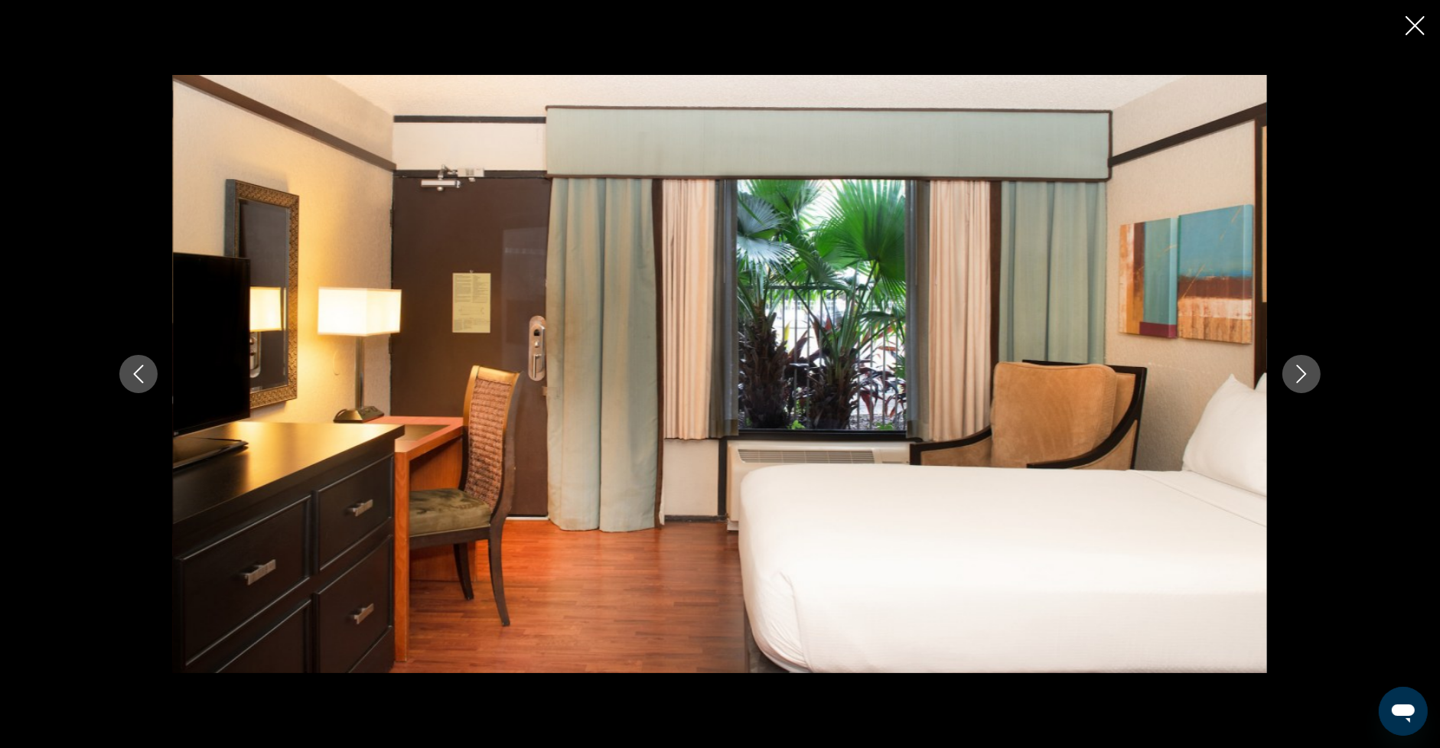
click at [1308, 373] on icon "Next image" at bounding box center [1301, 374] width 18 height 18
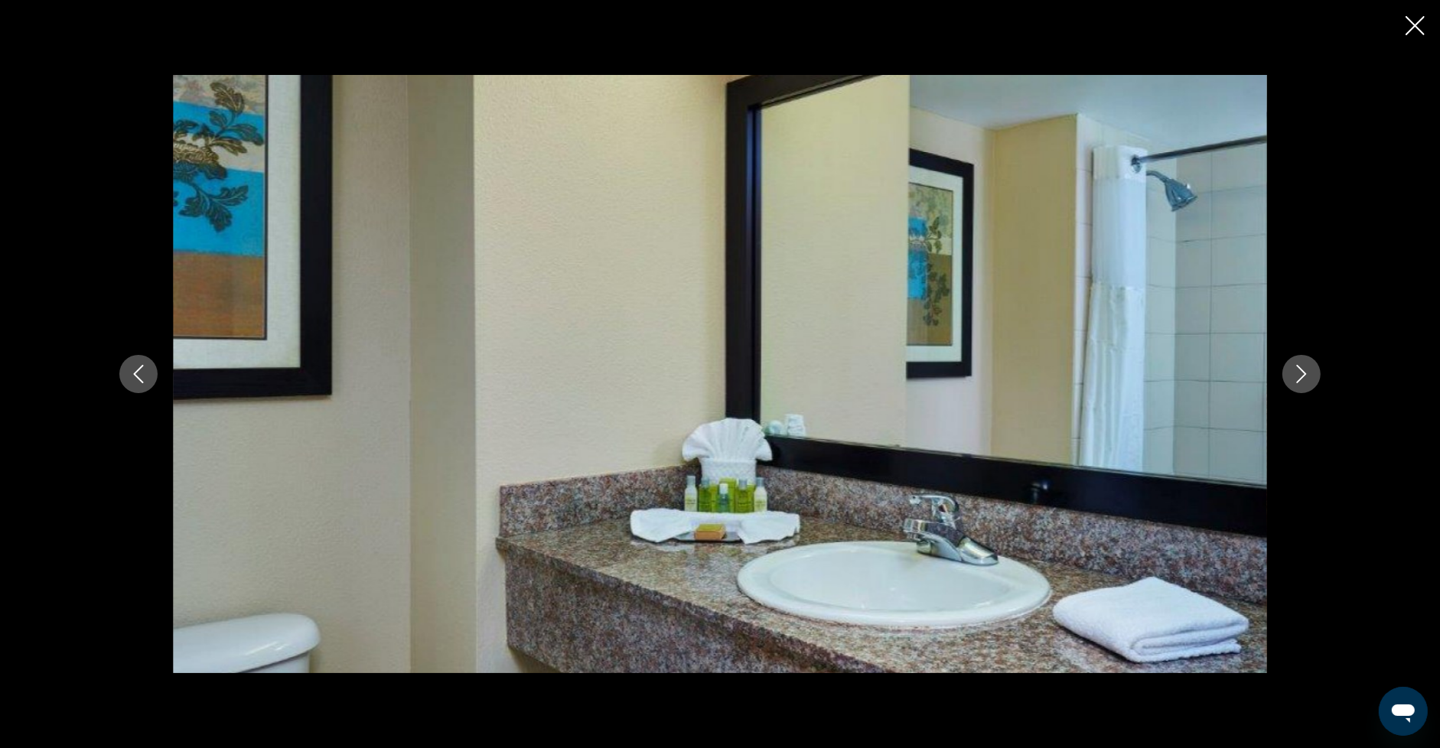
click at [1308, 373] on icon "Next image" at bounding box center [1301, 374] width 18 height 18
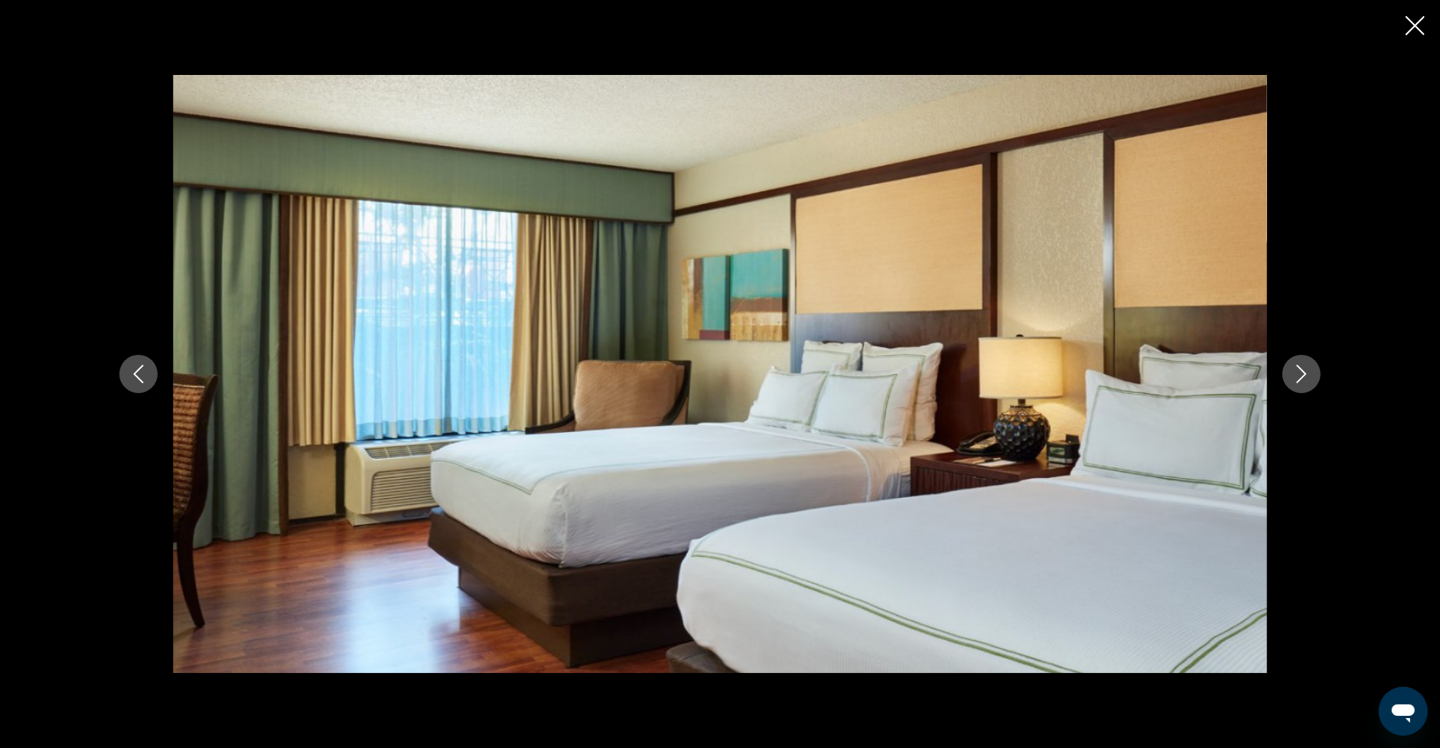
click at [1308, 373] on icon "Next image" at bounding box center [1301, 374] width 18 height 18
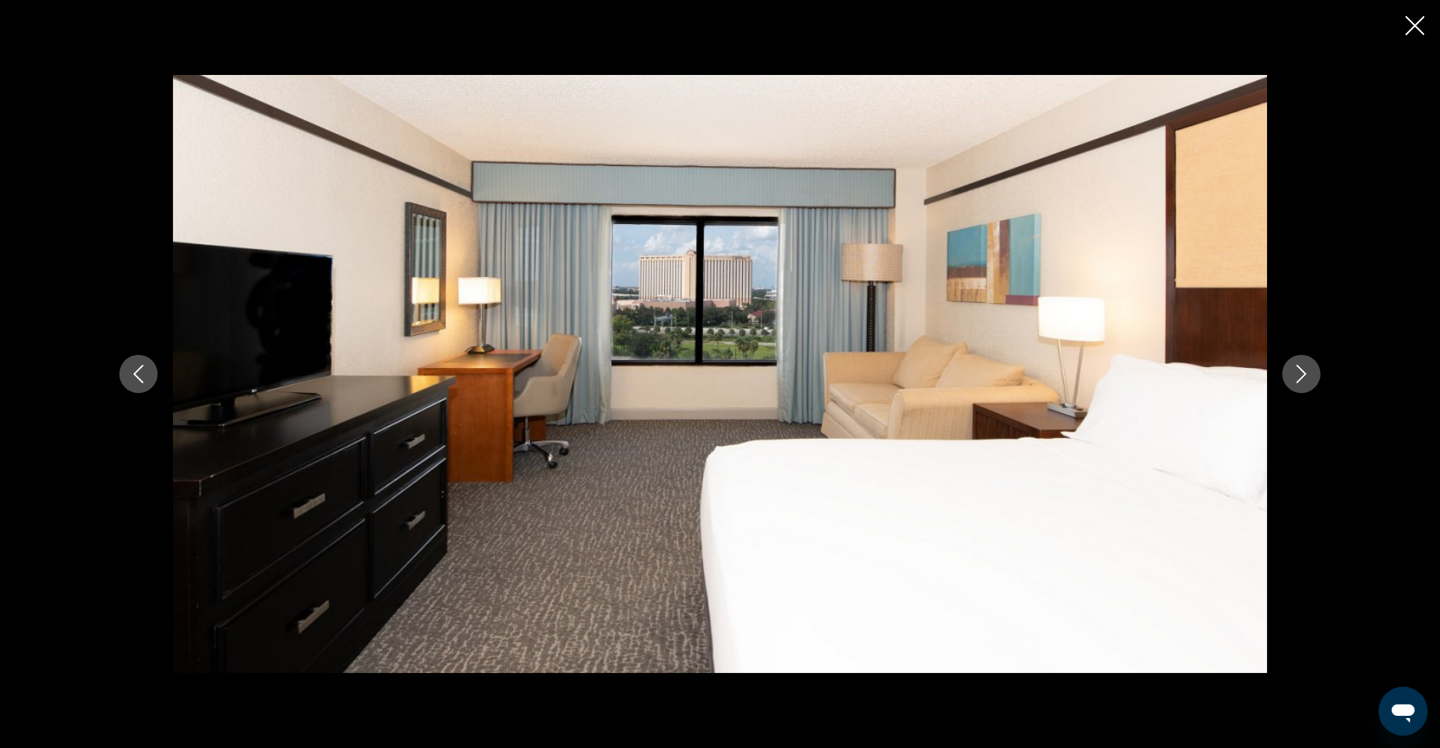
click at [1308, 373] on icon "Next image" at bounding box center [1301, 374] width 18 height 18
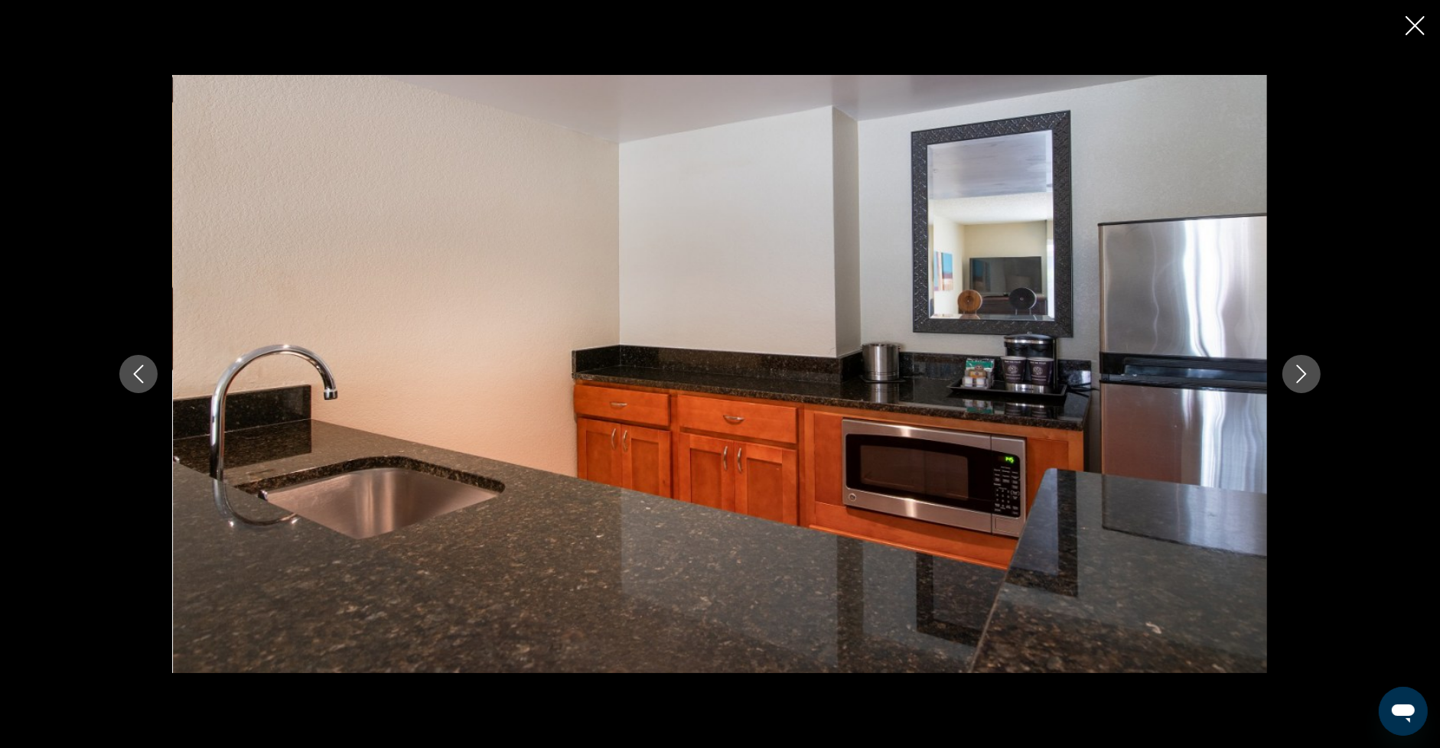
click at [1308, 373] on icon "Next image" at bounding box center [1301, 374] width 18 height 18
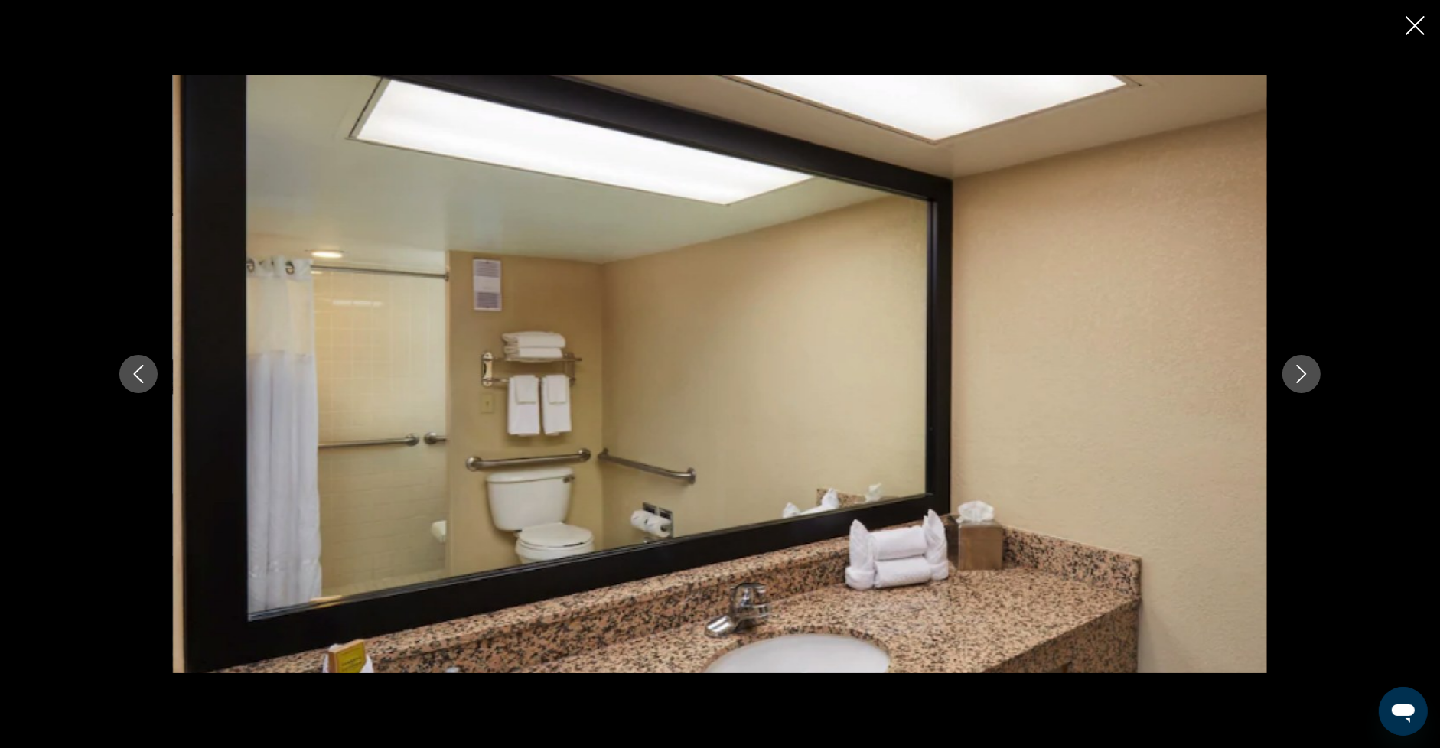
click at [1308, 373] on icon "Next image" at bounding box center [1301, 374] width 18 height 18
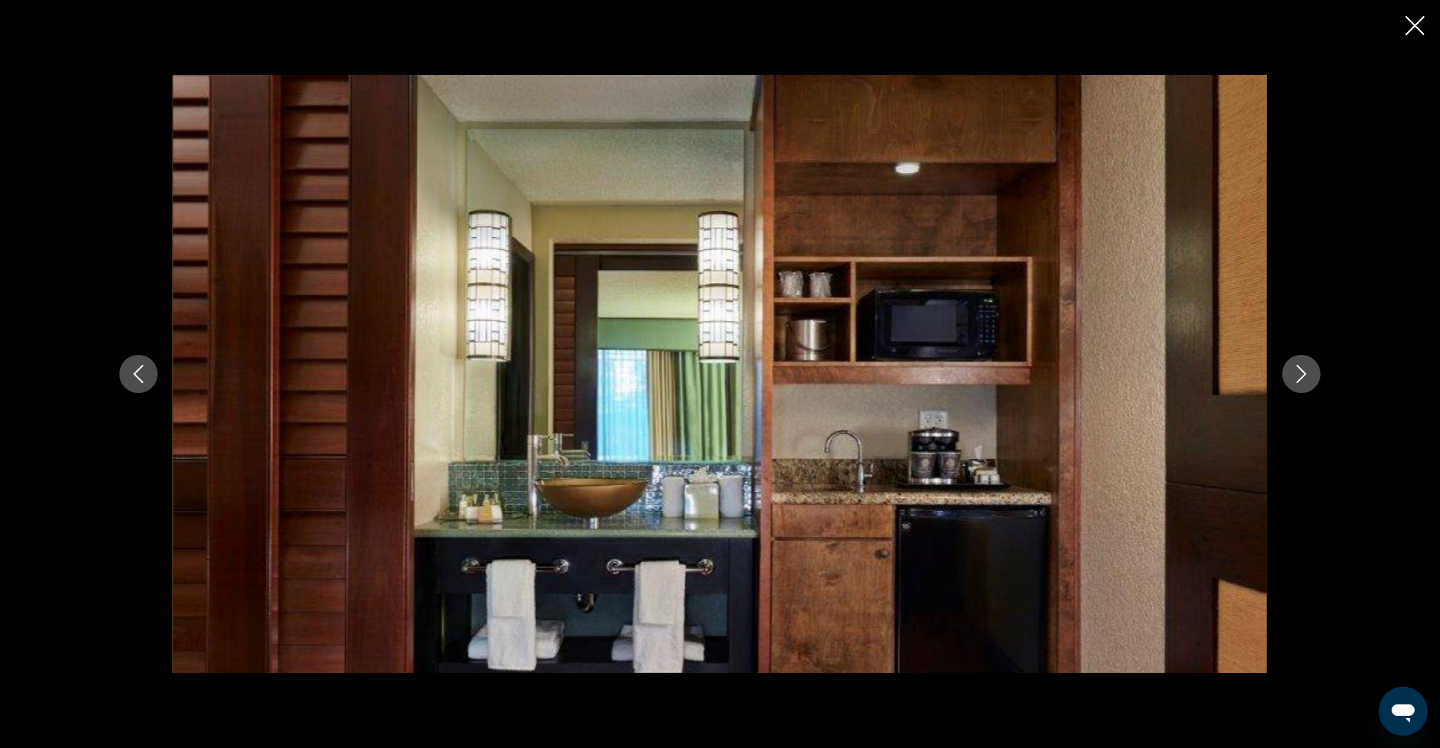
click at [1308, 372] on icon "Next image" at bounding box center [1301, 374] width 18 height 18
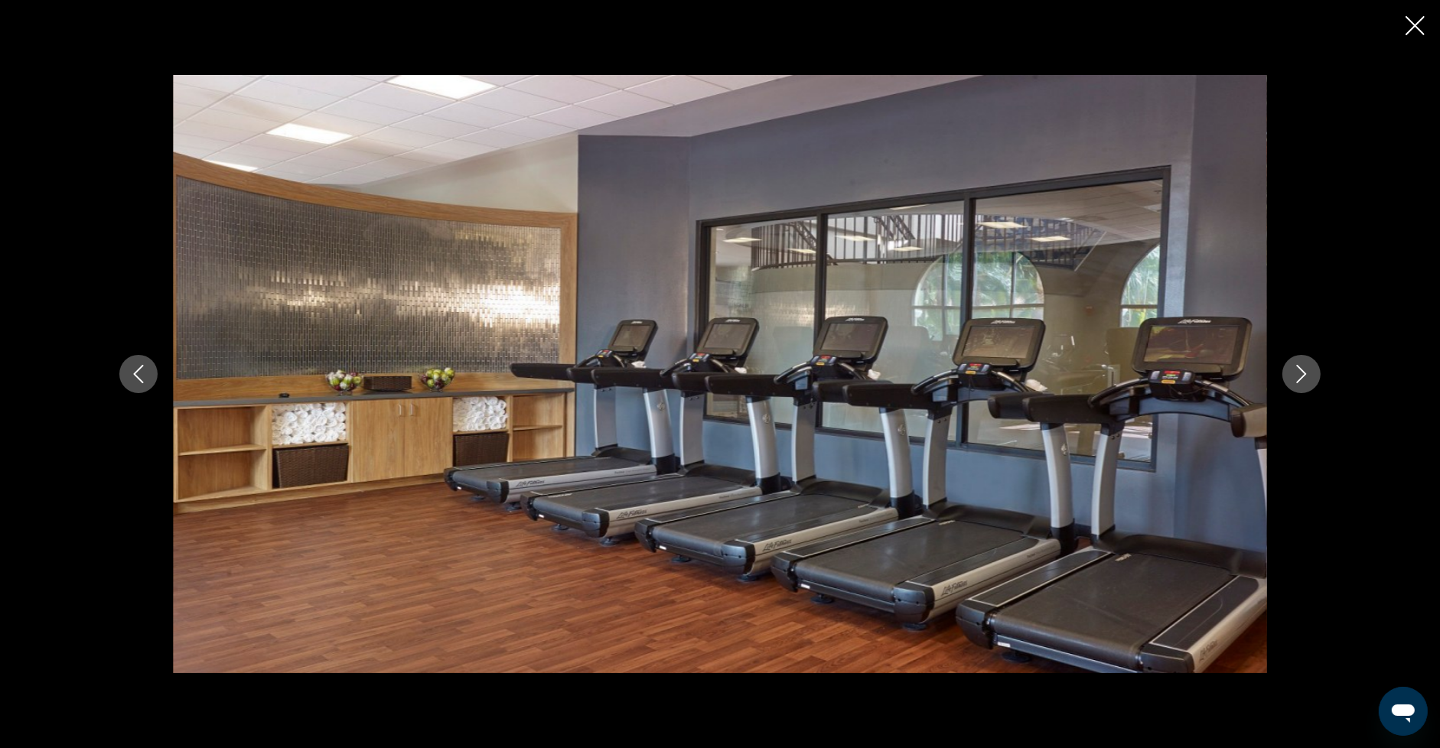
click at [1308, 372] on icon "Next image" at bounding box center [1301, 374] width 18 height 18
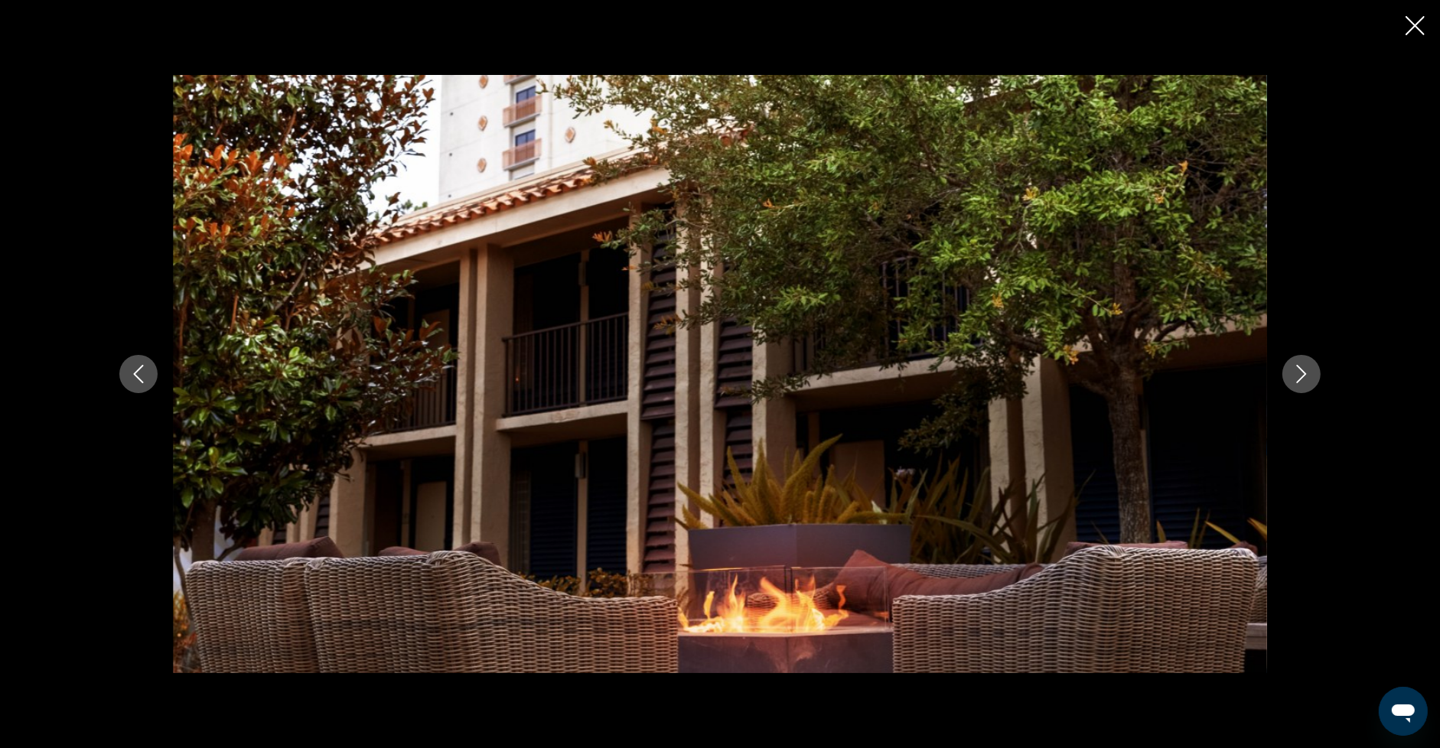
click at [1308, 372] on icon "Next image" at bounding box center [1301, 374] width 18 height 18
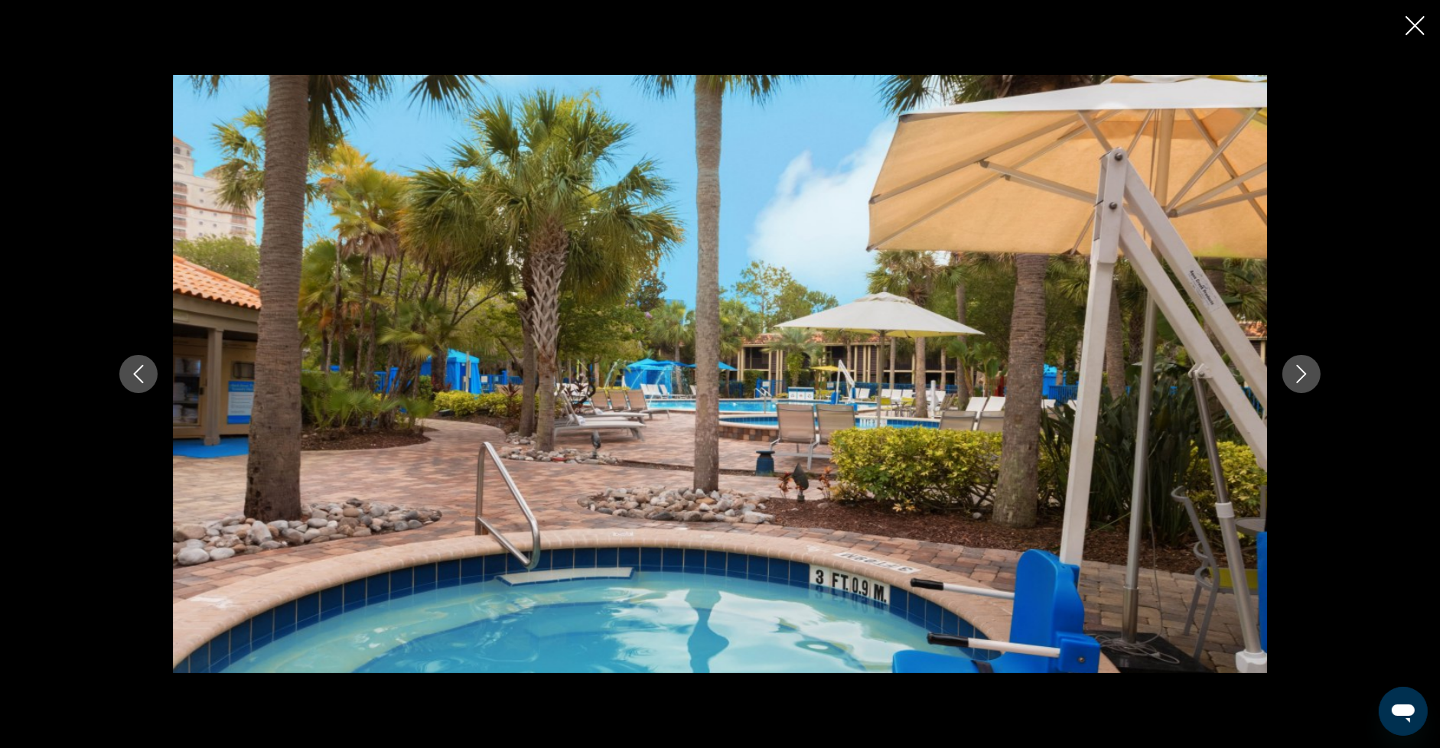
click at [1308, 372] on icon "Next image" at bounding box center [1301, 374] width 18 height 18
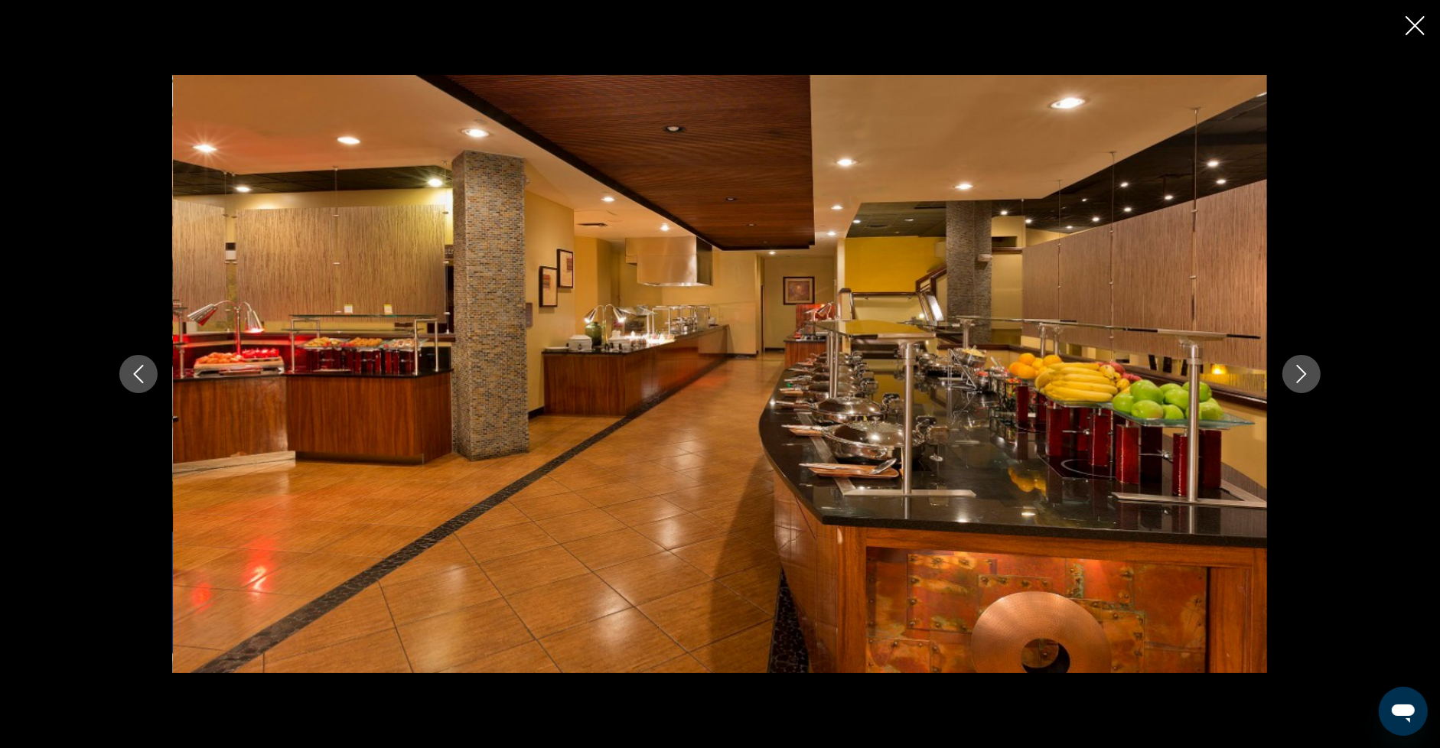
click at [1308, 372] on icon "Next image" at bounding box center [1301, 374] width 18 height 18
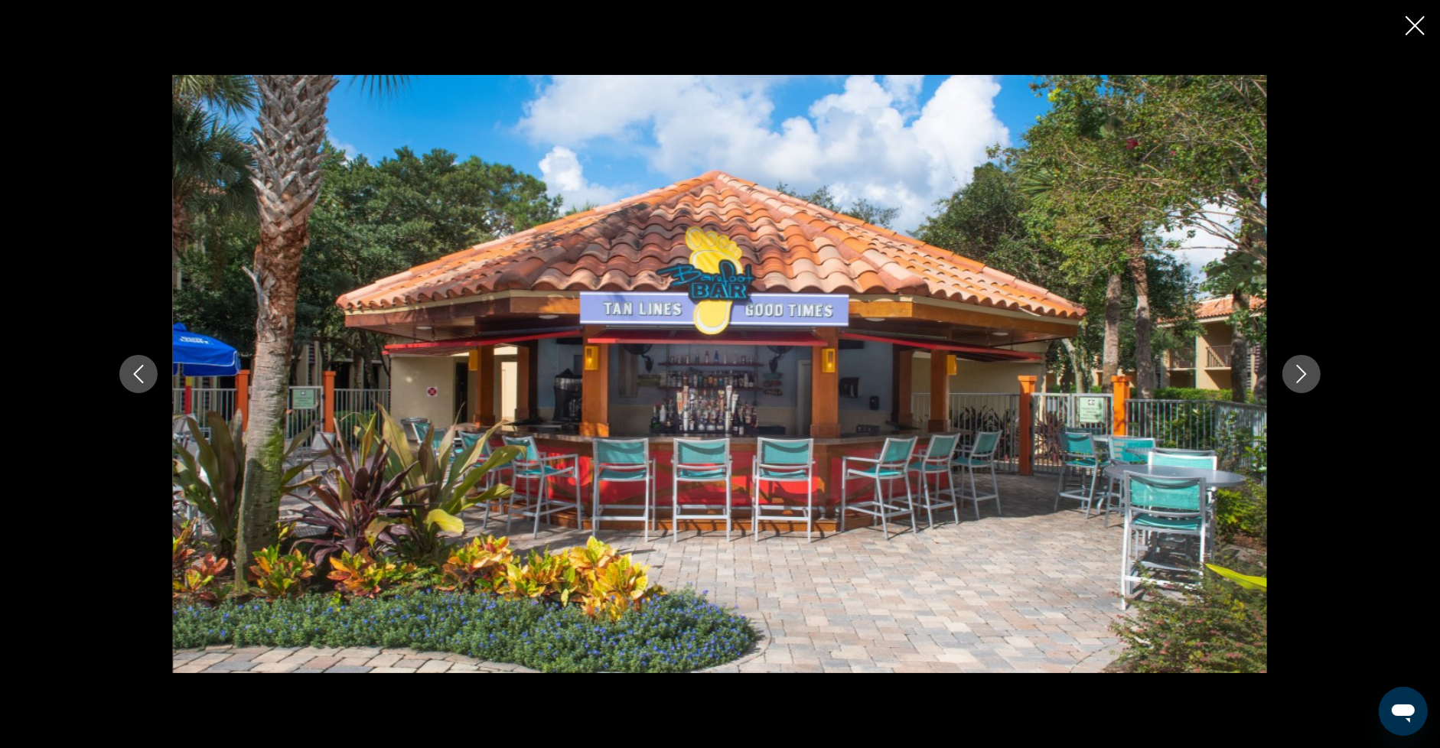
click at [1308, 372] on icon "Next image" at bounding box center [1301, 374] width 18 height 18
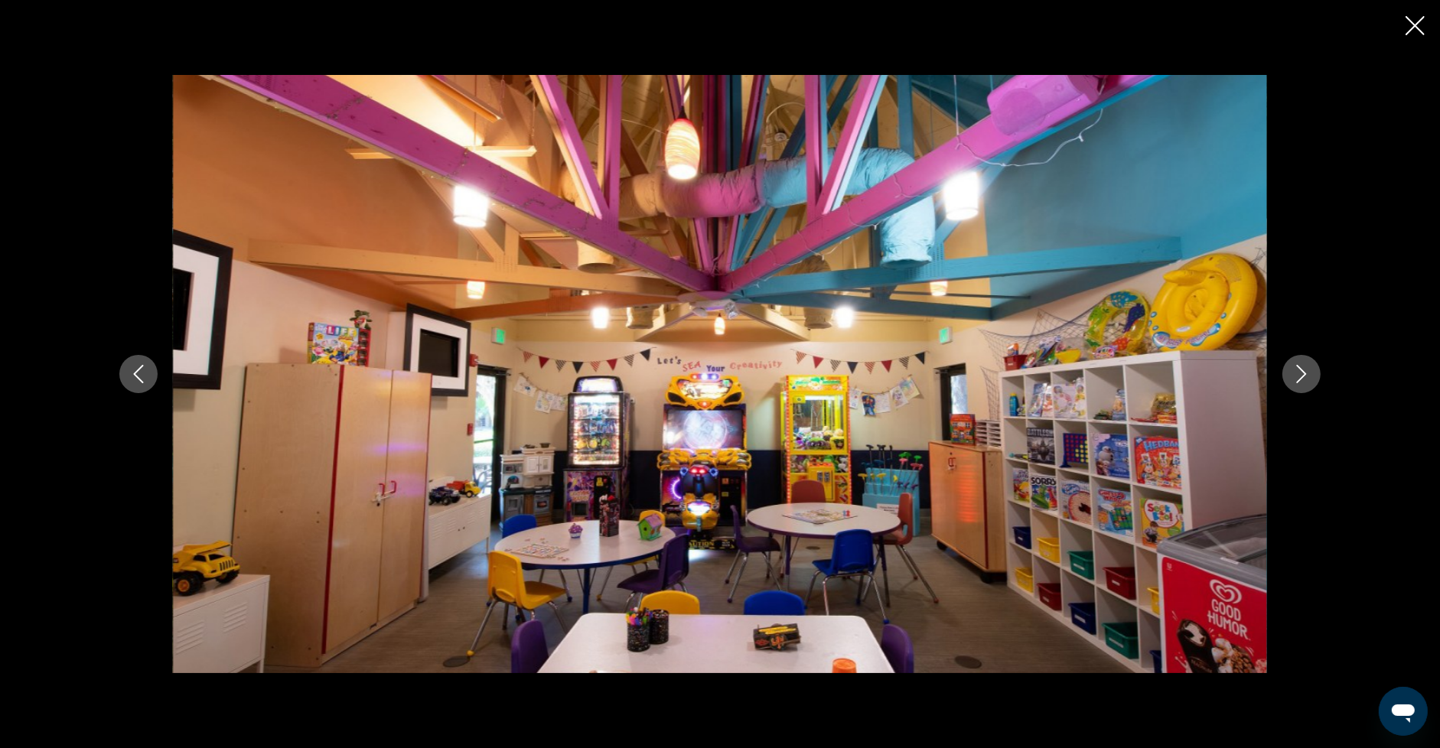
click at [1309, 372] on icon "Next image" at bounding box center [1301, 374] width 18 height 18
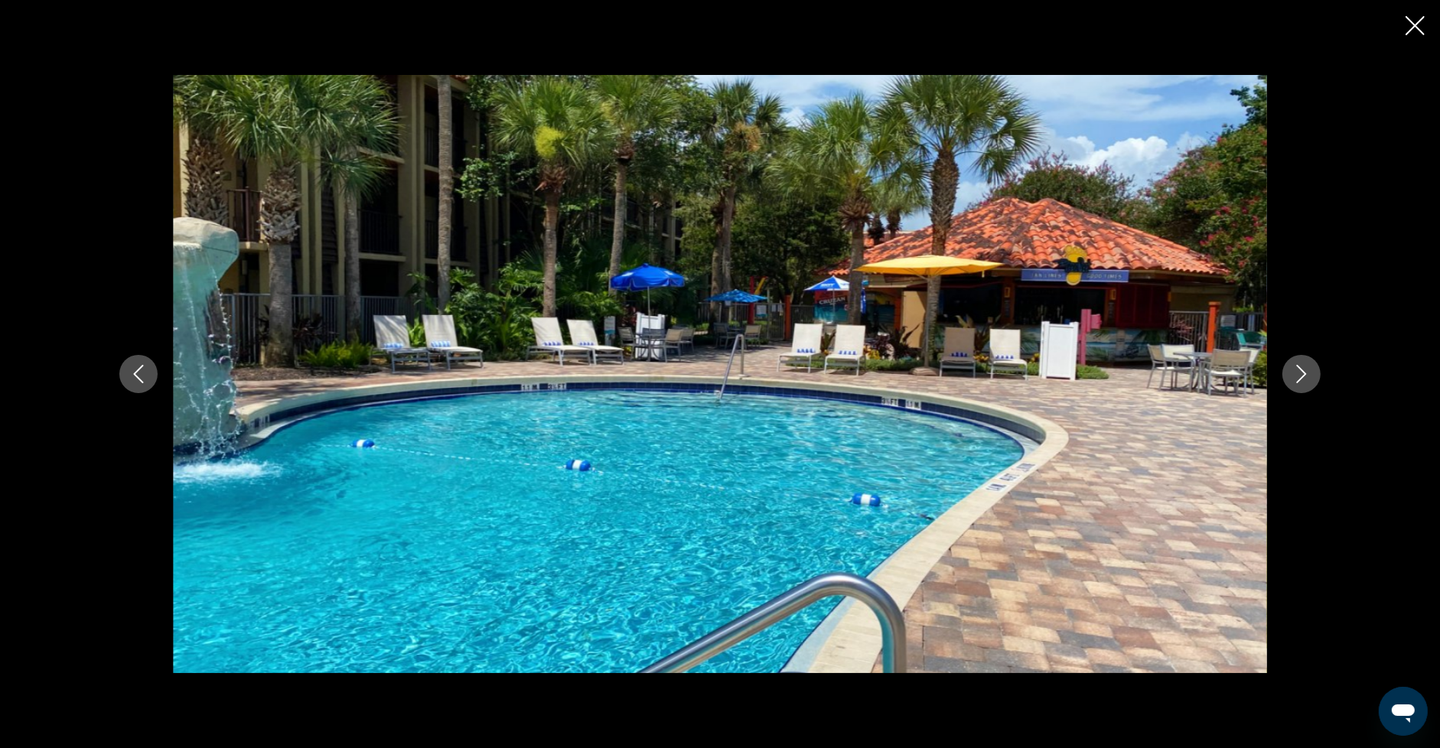
click at [1309, 372] on icon "Next image" at bounding box center [1301, 374] width 18 height 18
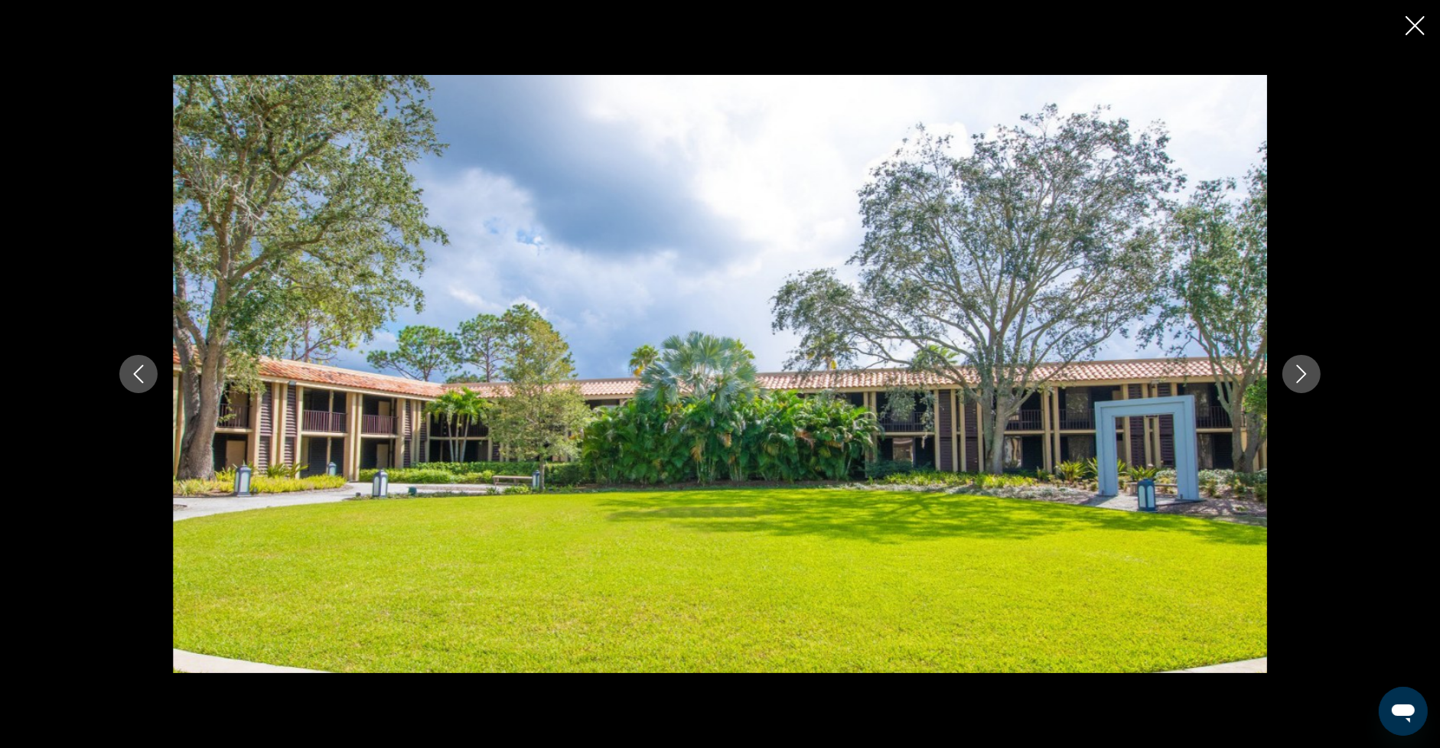
click at [1309, 372] on icon "Next image" at bounding box center [1301, 374] width 18 height 18
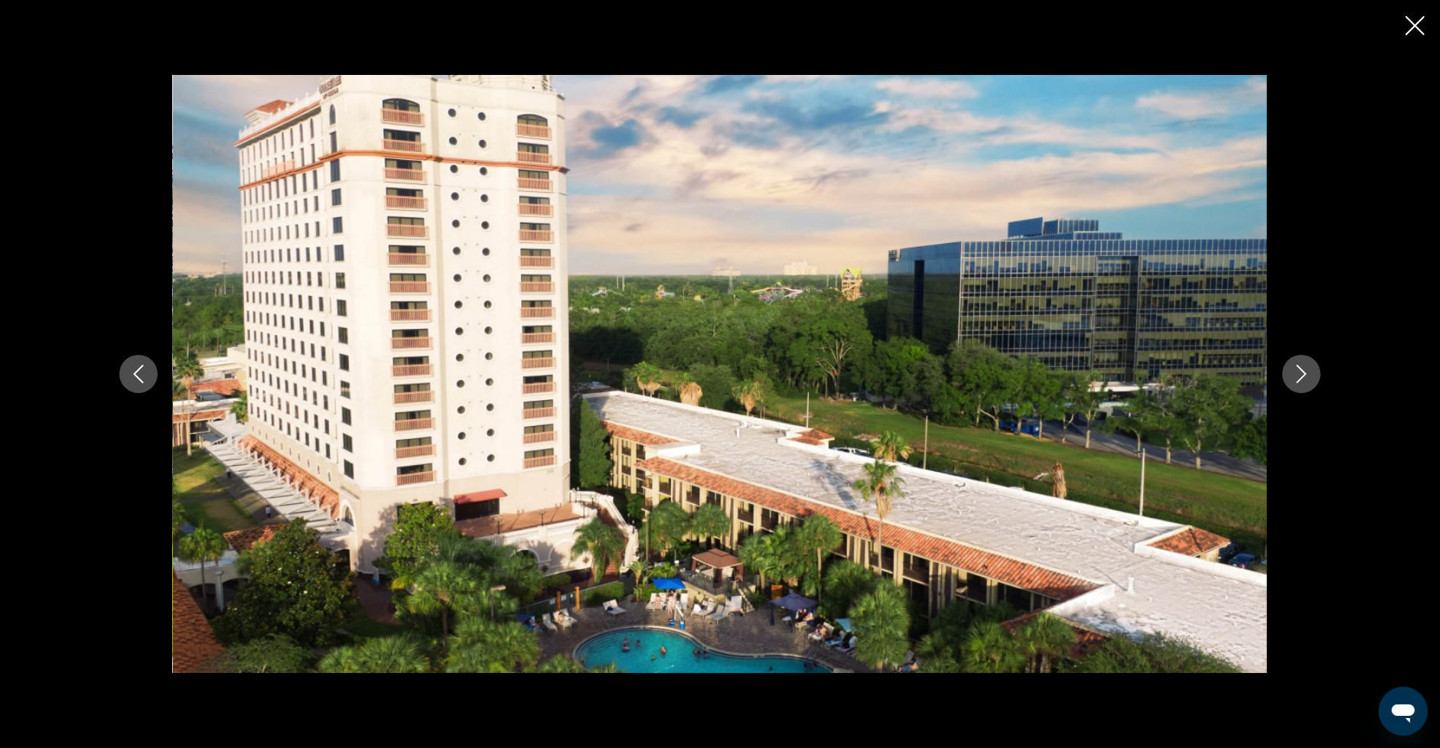
click at [1309, 372] on icon "Next image" at bounding box center [1301, 374] width 18 height 18
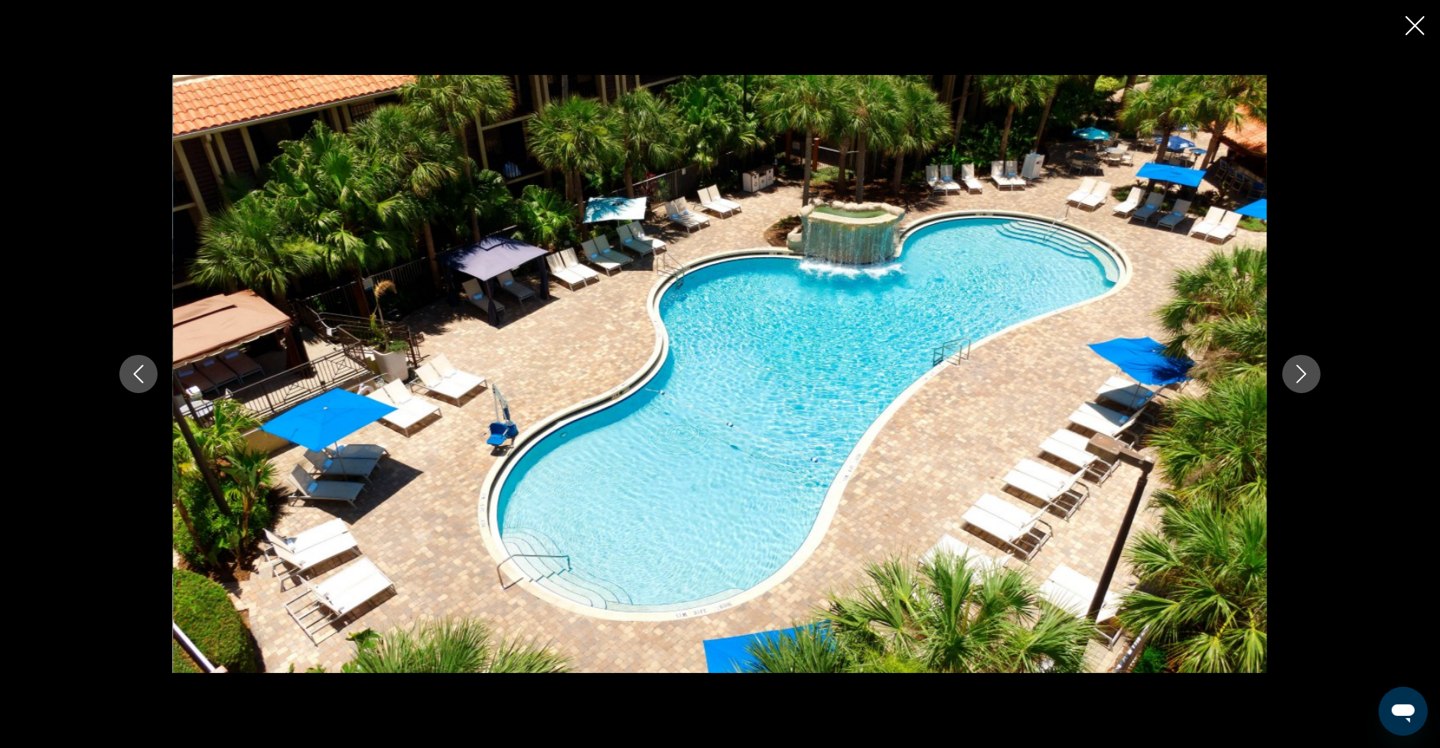
click at [1309, 372] on icon "Next image" at bounding box center [1301, 374] width 18 height 18
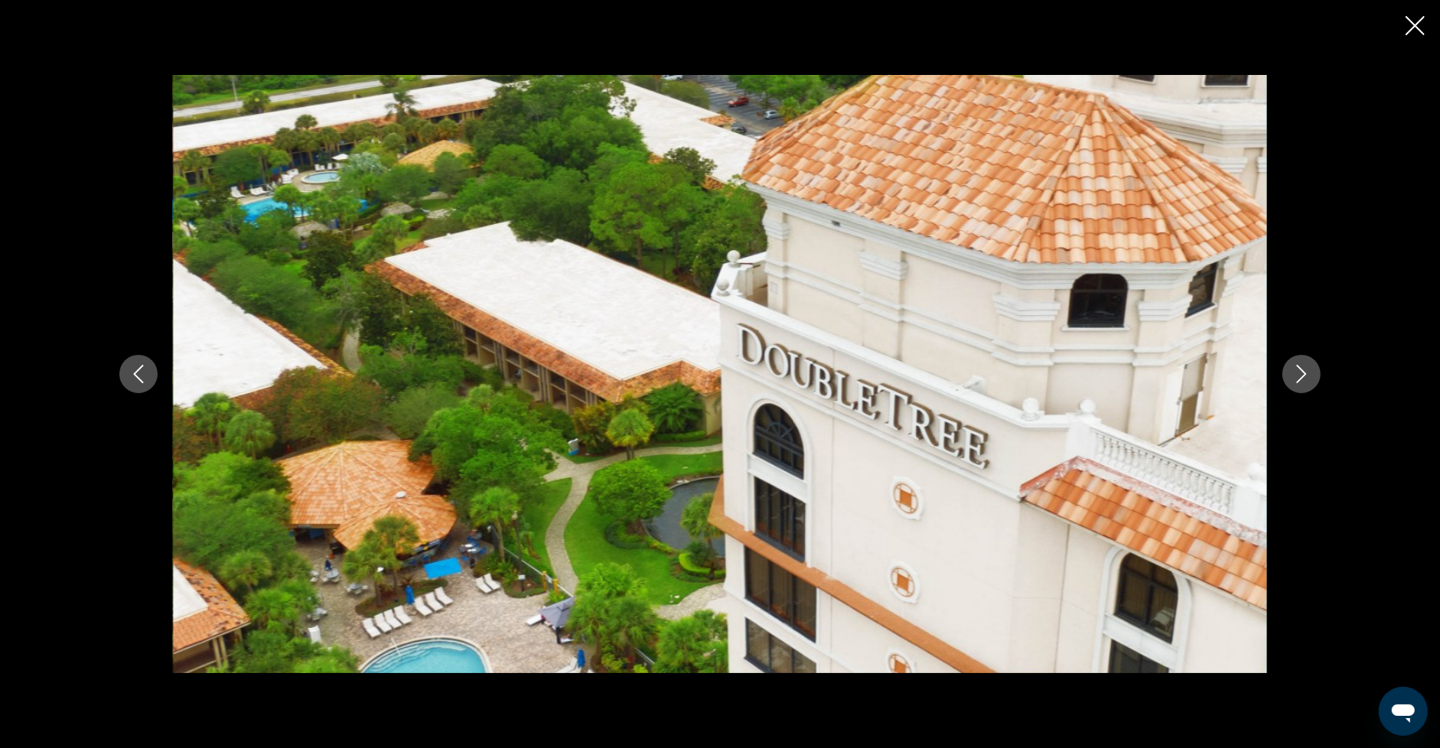
click at [1309, 372] on icon "Next image" at bounding box center [1301, 374] width 18 height 18
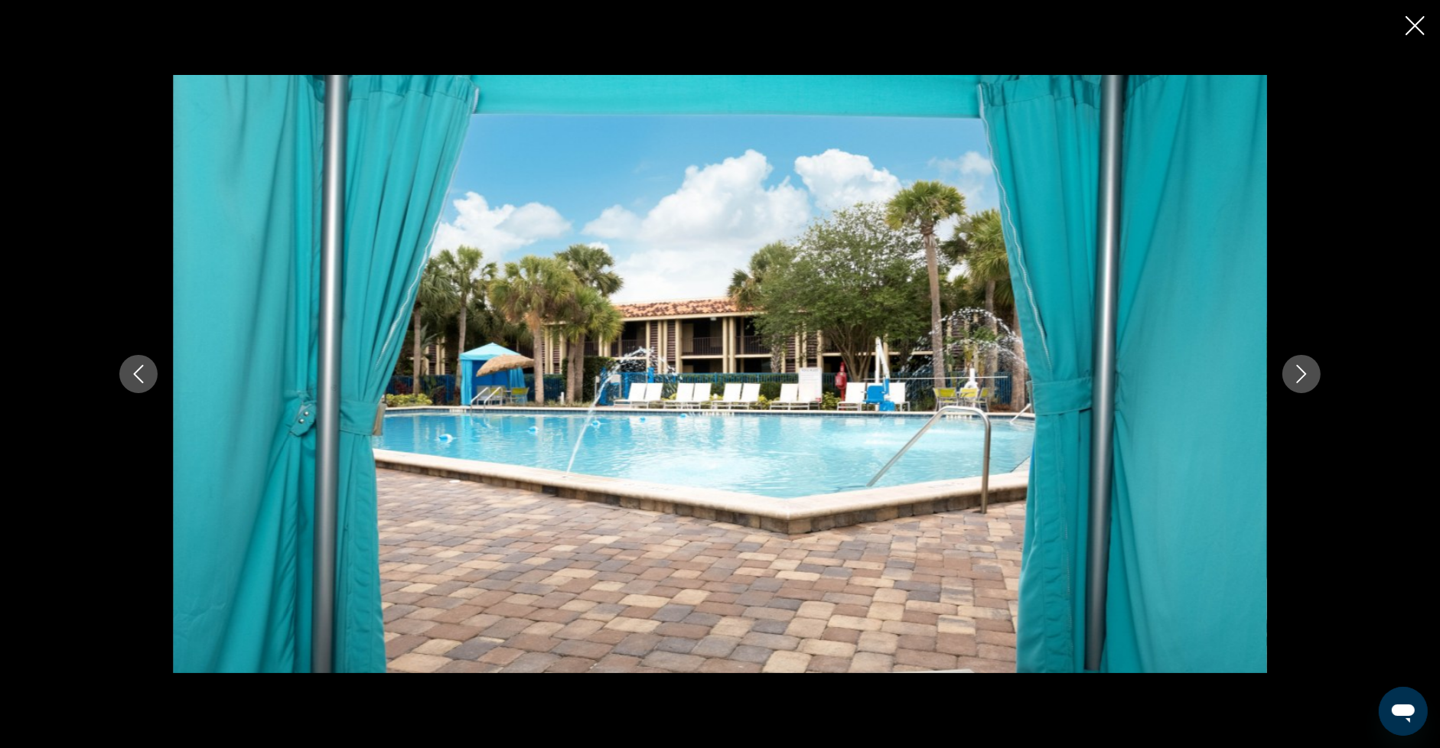
click at [1410, 23] on icon "Close slideshow" at bounding box center [1415, 25] width 19 height 19
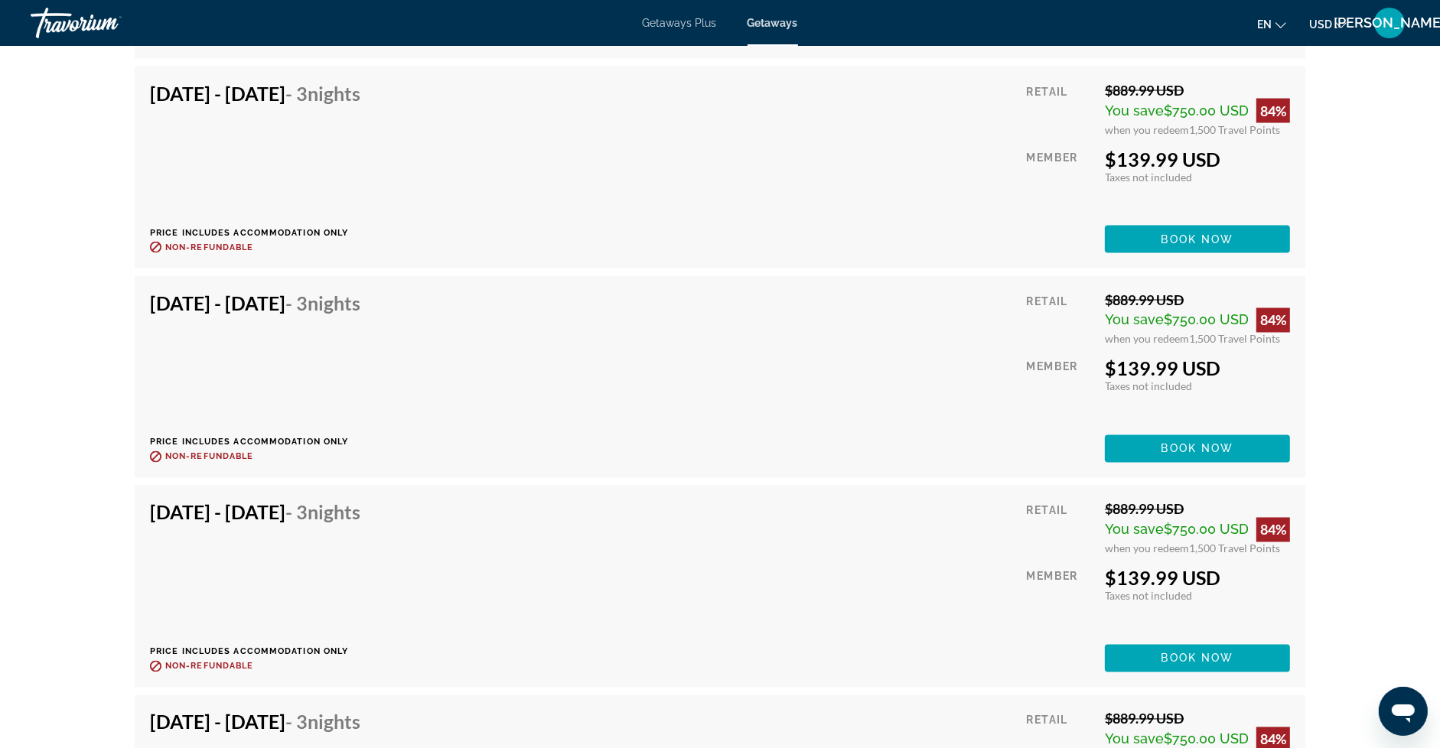
scroll to position [15887, 0]
click at [1222, 444] on span "Book now" at bounding box center [1198, 450] width 73 height 12
